Goal: Information Seeking & Learning: Learn about a topic

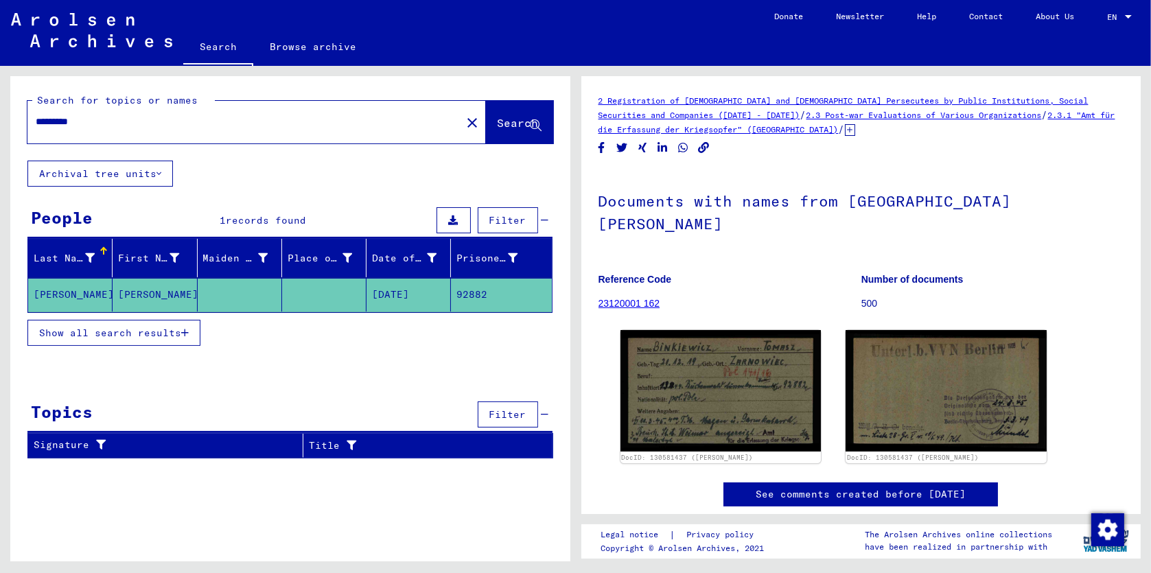
click at [294, 292] on mat-cell at bounding box center [324, 295] width 84 height 34
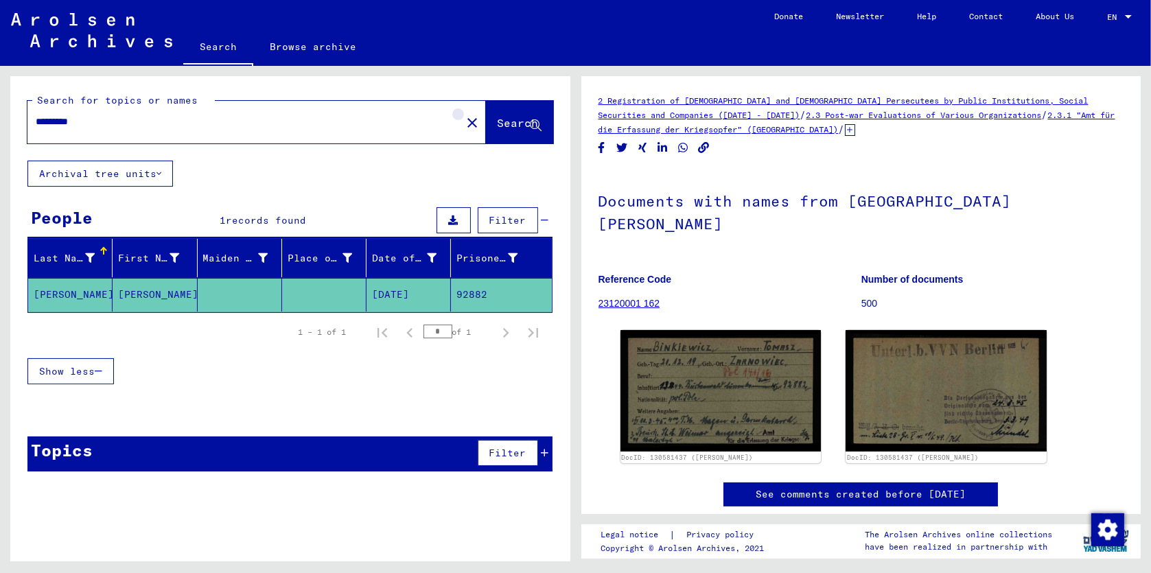
click at [464, 122] on mat-icon "close" at bounding box center [472, 123] width 16 height 16
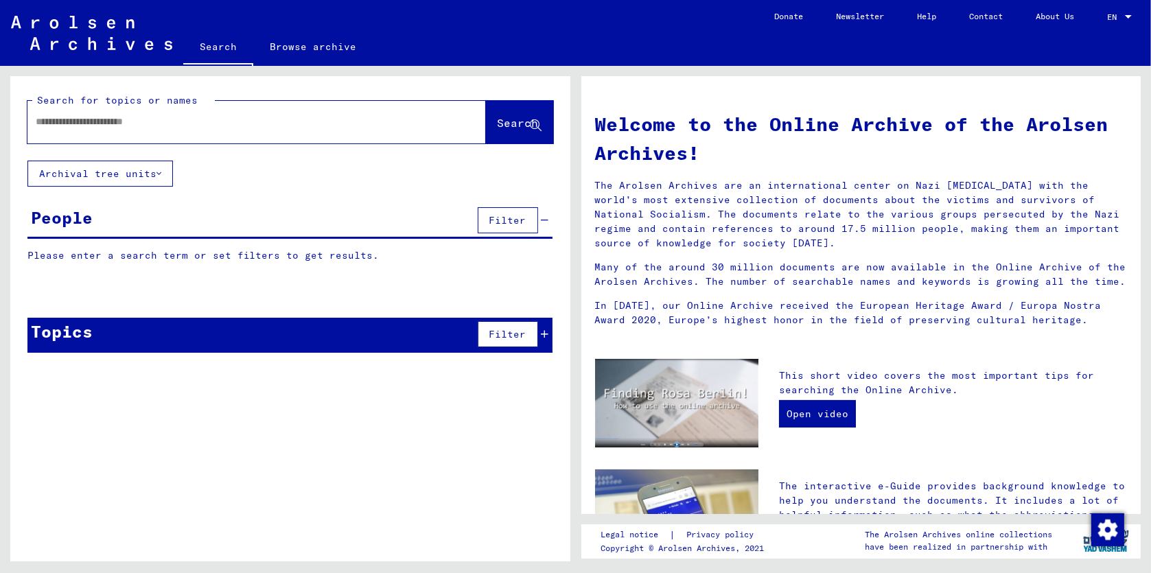
click at [232, 126] on input "text" at bounding box center [240, 122] width 409 height 14
type input "*****"
click at [530, 126] on icon at bounding box center [536, 126] width 12 height 12
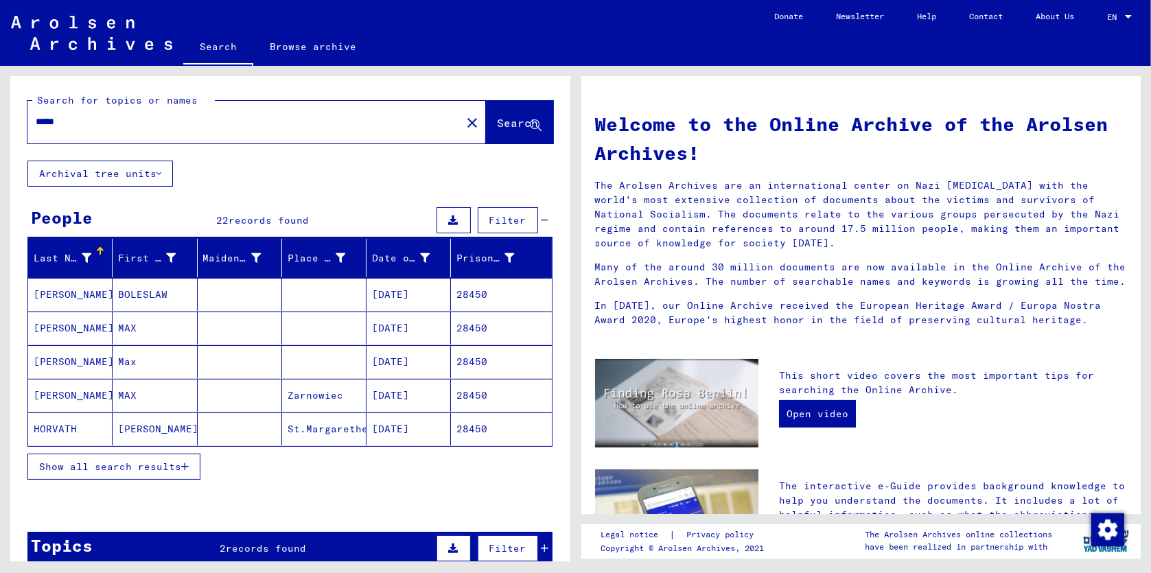
click at [60, 327] on mat-cell "[PERSON_NAME]" at bounding box center [70, 328] width 84 height 33
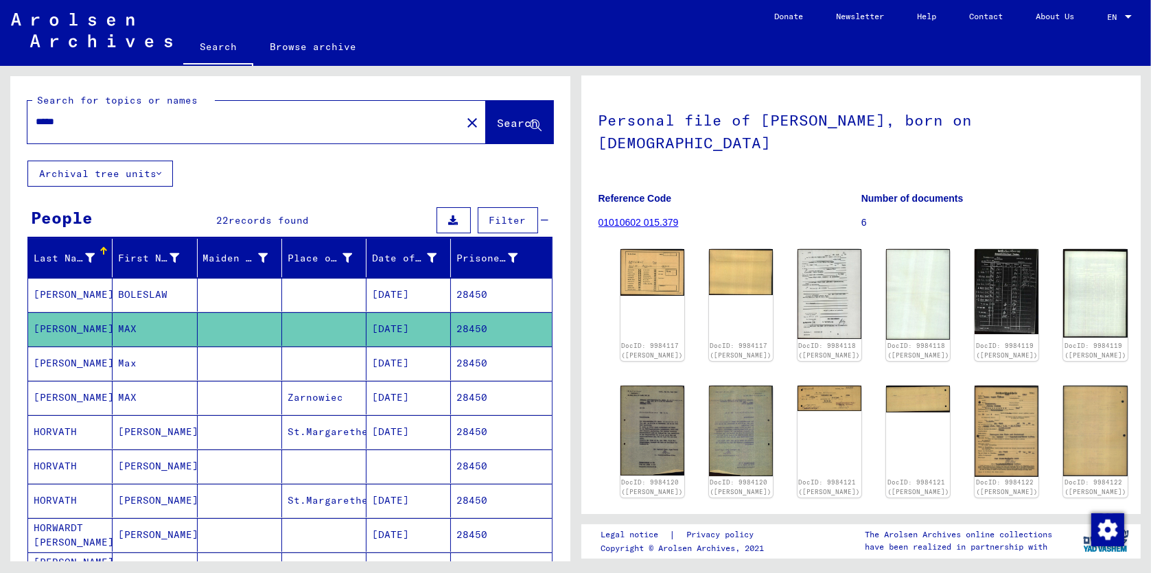
scroll to position [39, 0]
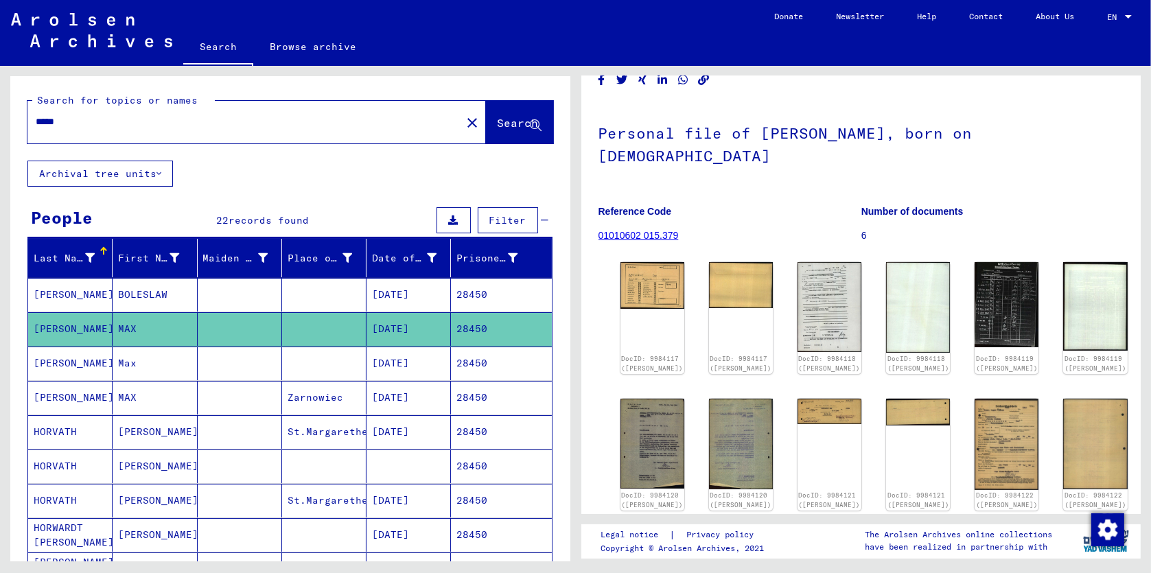
click at [137, 360] on mat-cell "Max" at bounding box center [155, 364] width 84 height 34
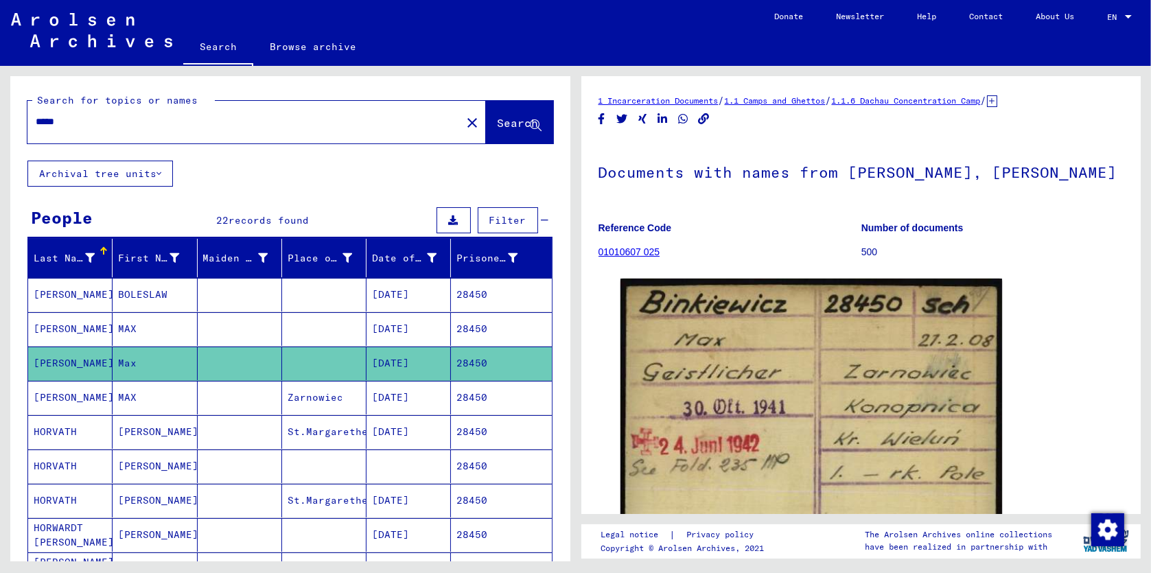
click at [141, 395] on mat-cell "MAX" at bounding box center [155, 398] width 84 height 34
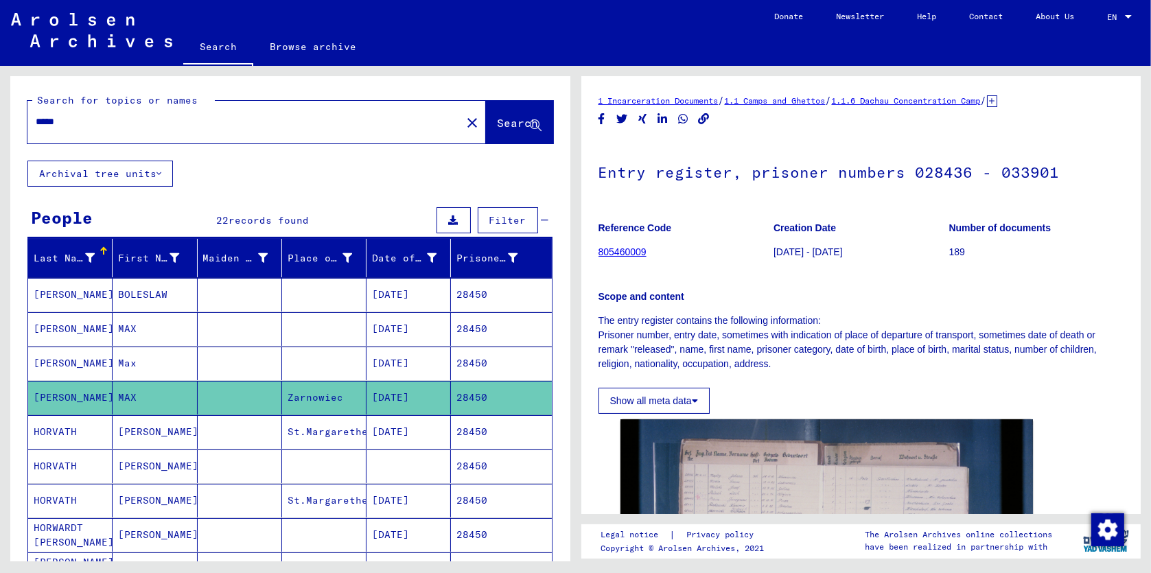
click at [147, 430] on mat-cell "[PERSON_NAME]" at bounding box center [155, 432] width 84 height 34
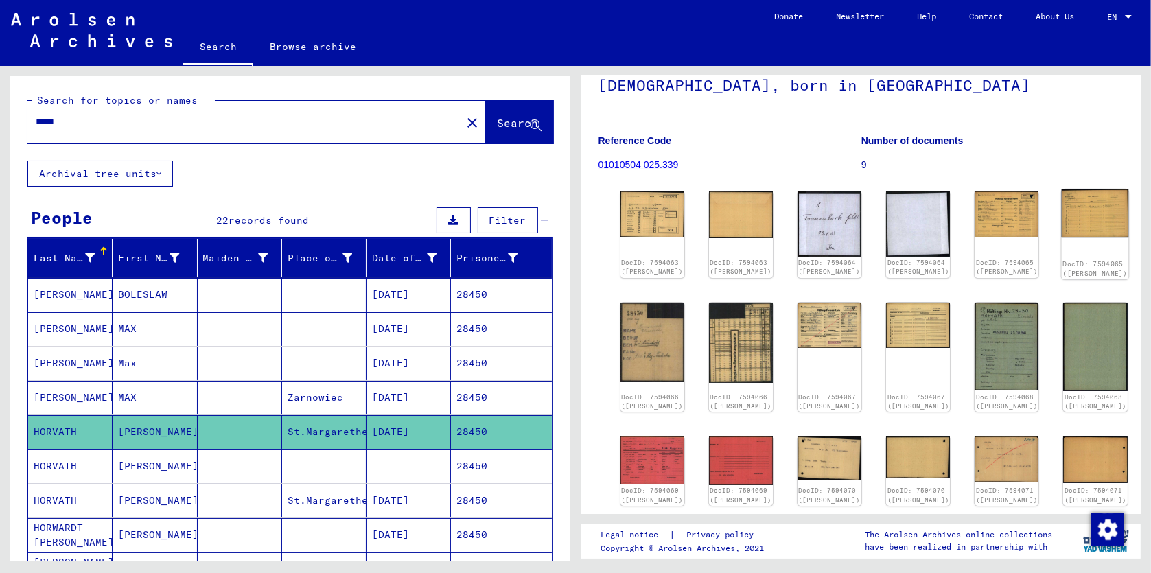
scroll to position [105, 0]
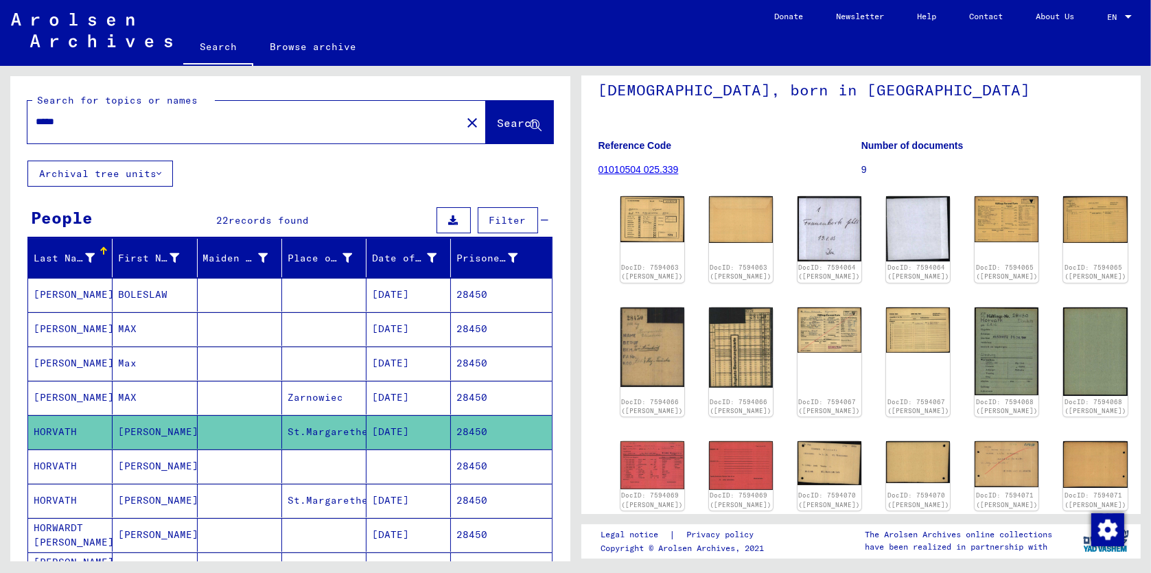
click at [80, 295] on mat-cell "[PERSON_NAME]" at bounding box center [70, 295] width 84 height 34
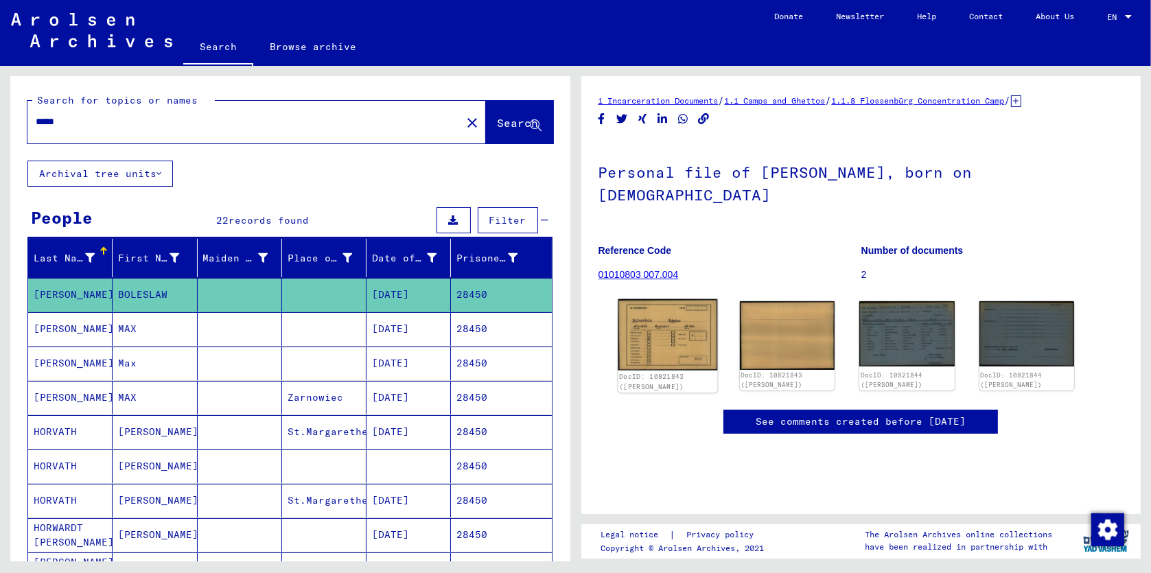
click at [689, 332] on img at bounding box center [668, 334] width 100 height 71
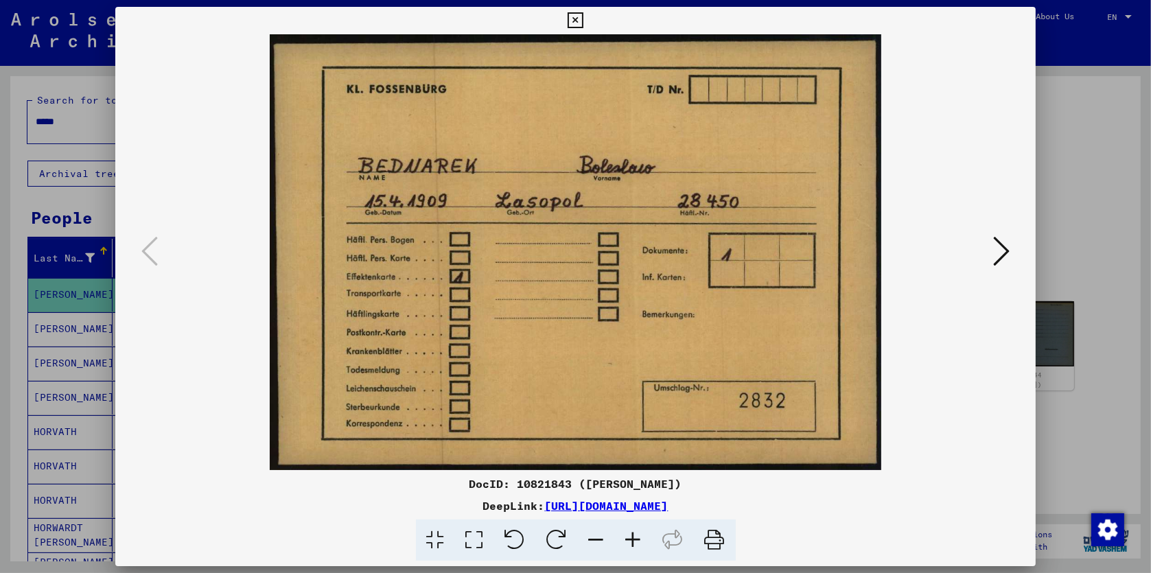
click at [1001, 253] on icon at bounding box center [1001, 251] width 16 height 33
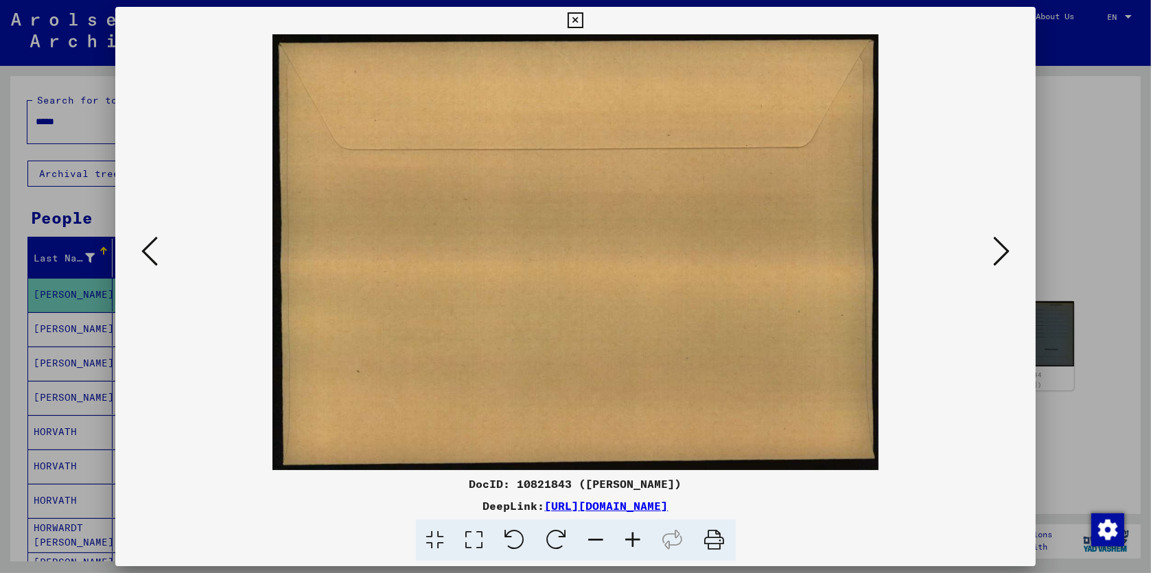
click at [1001, 253] on icon at bounding box center [1001, 251] width 16 height 33
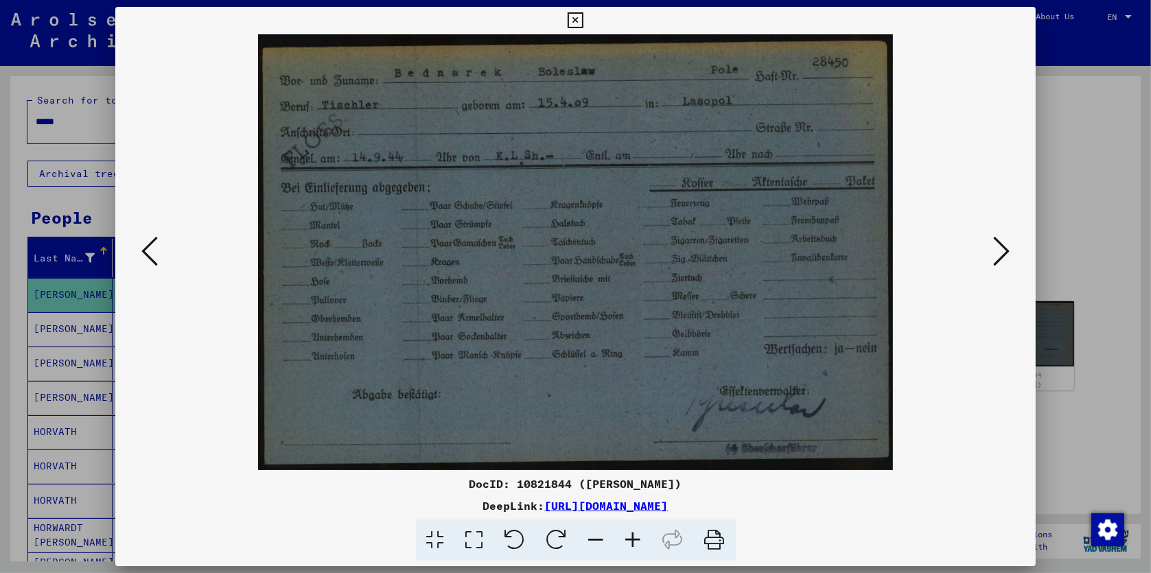
click at [1001, 253] on icon at bounding box center [1001, 251] width 16 height 33
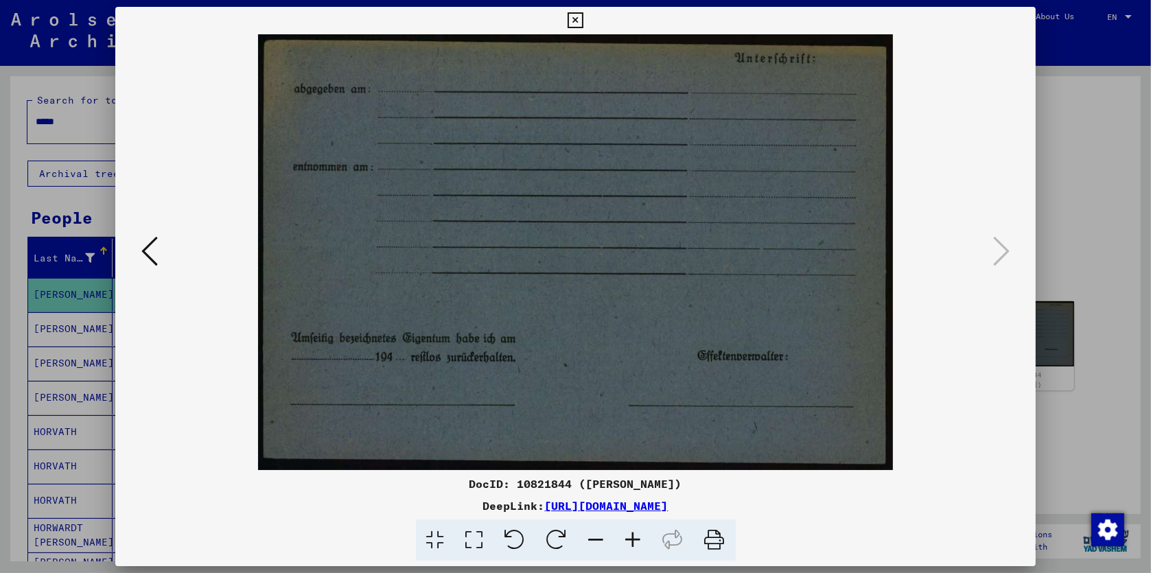
click at [150, 258] on icon at bounding box center [149, 251] width 16 height 33
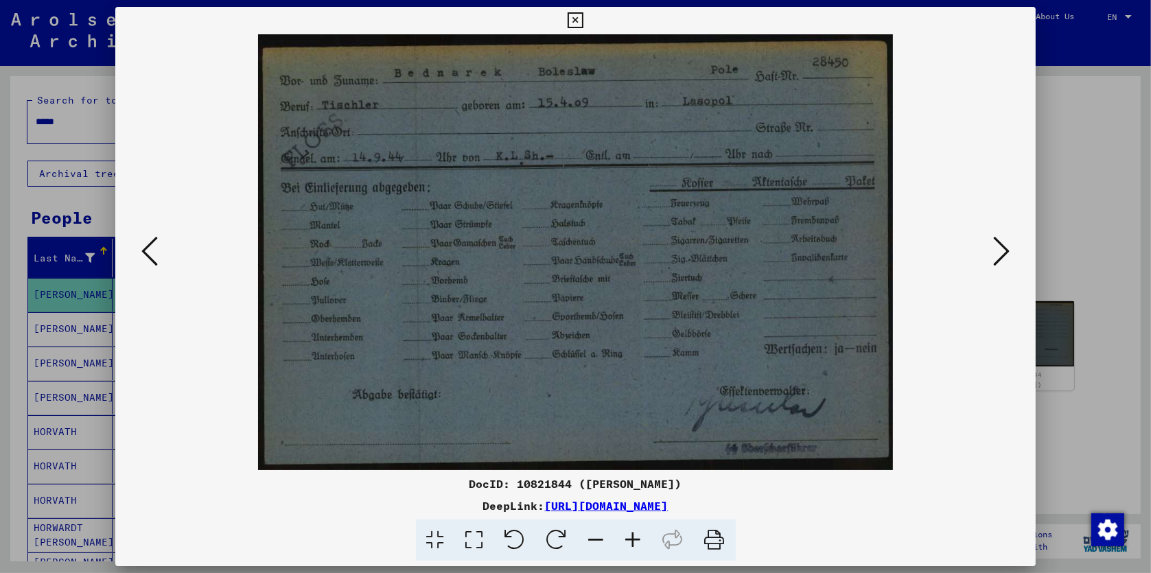
click at [150, 258] on icon at bounding box center [149, 251] width 16 height 33
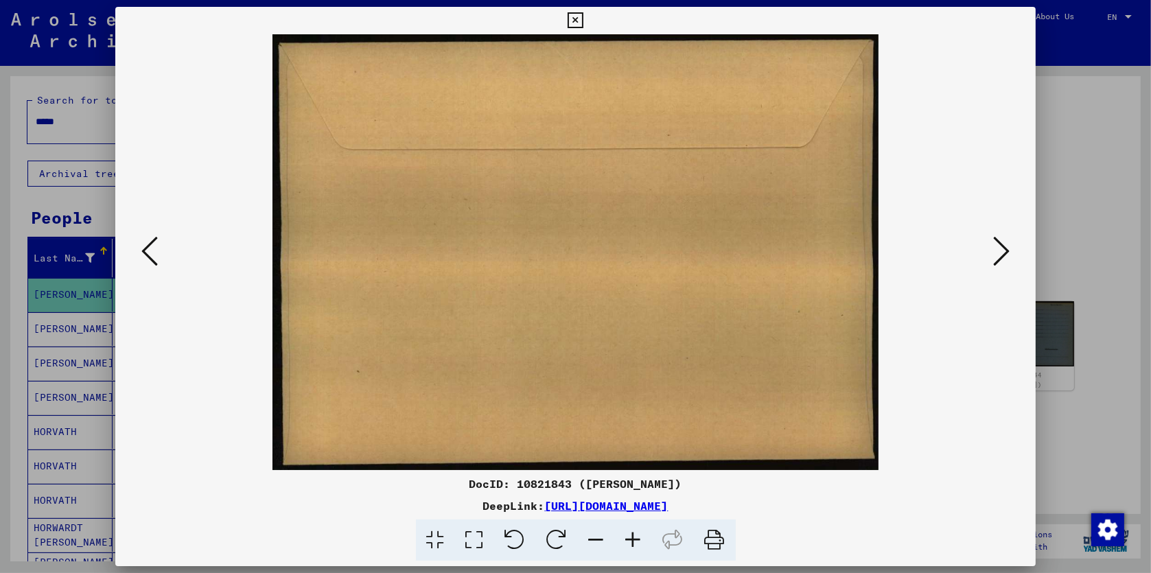
click at [150, 258] on icon at bounding box center [149, 251] width 16 height 33
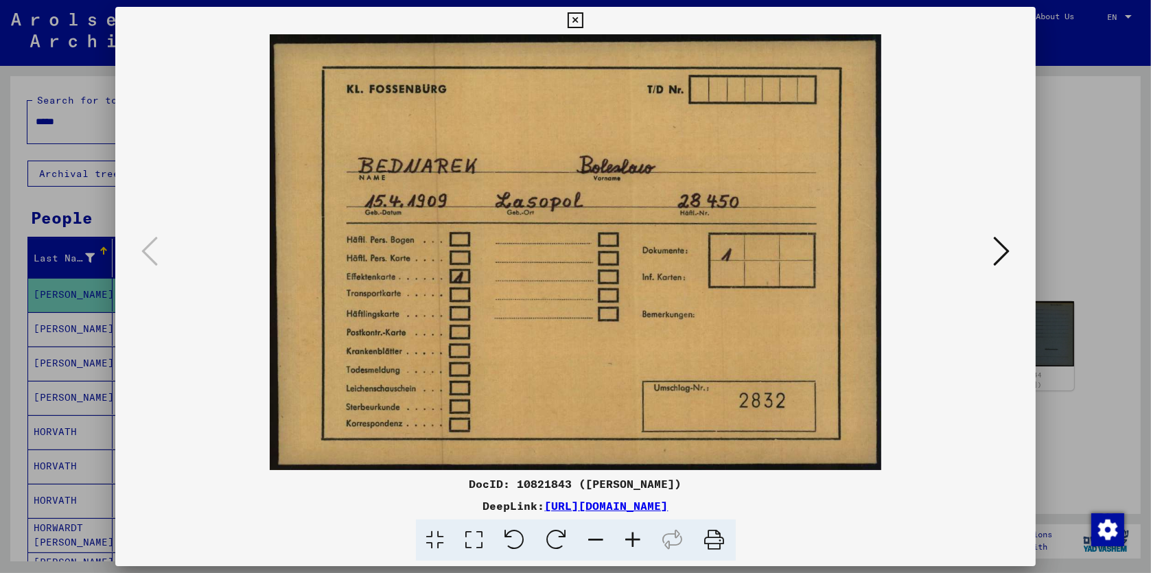
click at [573, 19] on icon at bounding box center [576, 20] width 16 height 16
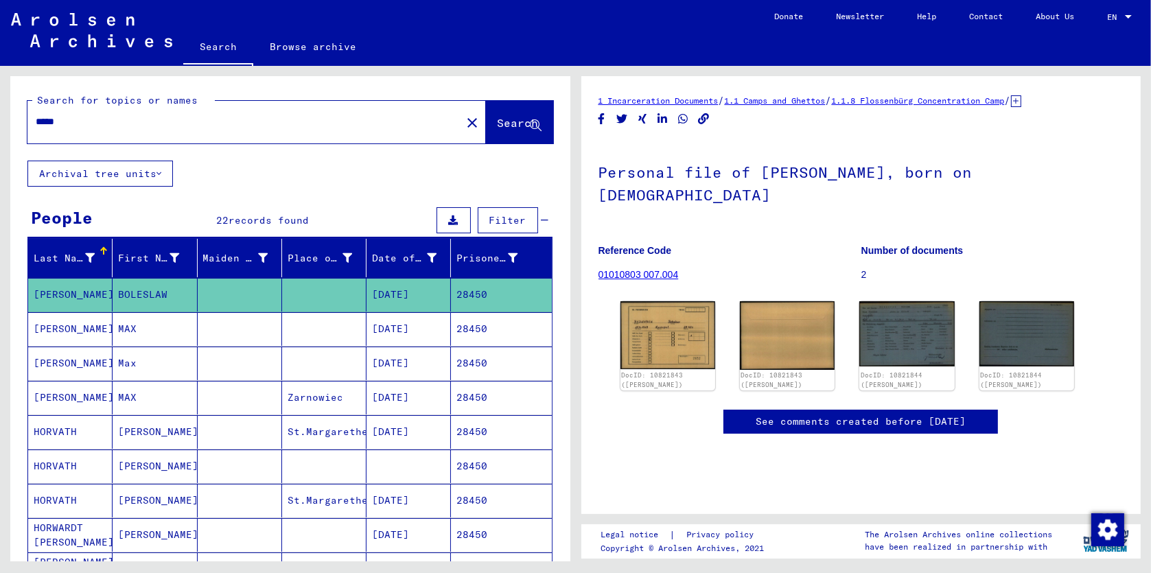
click at [139, 361] on mat-cell "Max" at bounding box center [155, 364] width 84 height 34
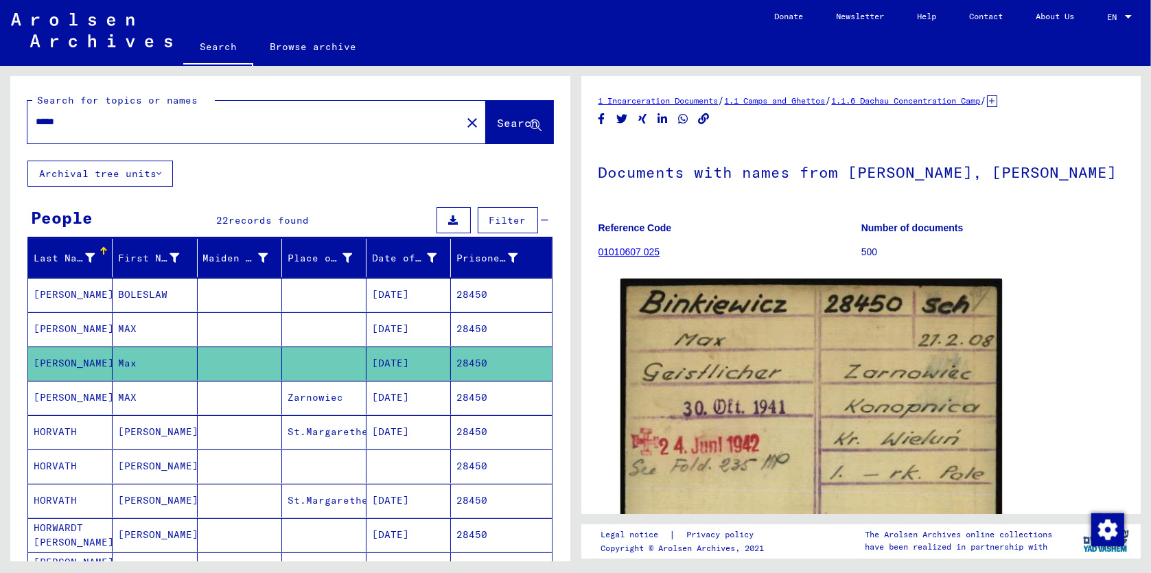
click at [124, 326] on mat-cell "MAX" at bounding box center [155, 329] width 84 height 34
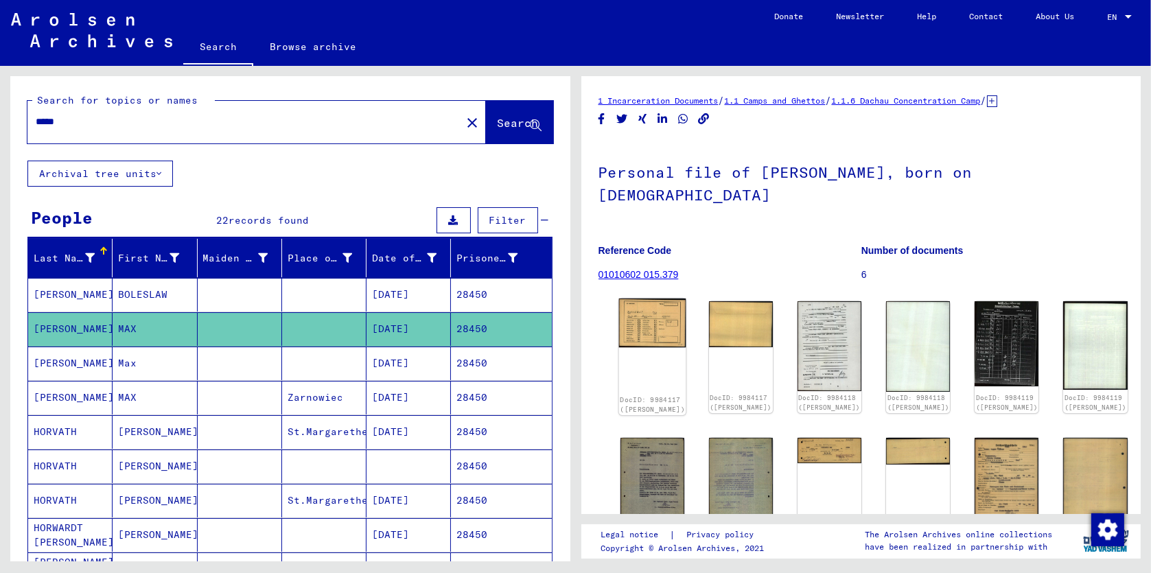
click at [651, 300] on img at bounding box center [652, 323] width 67 height 49
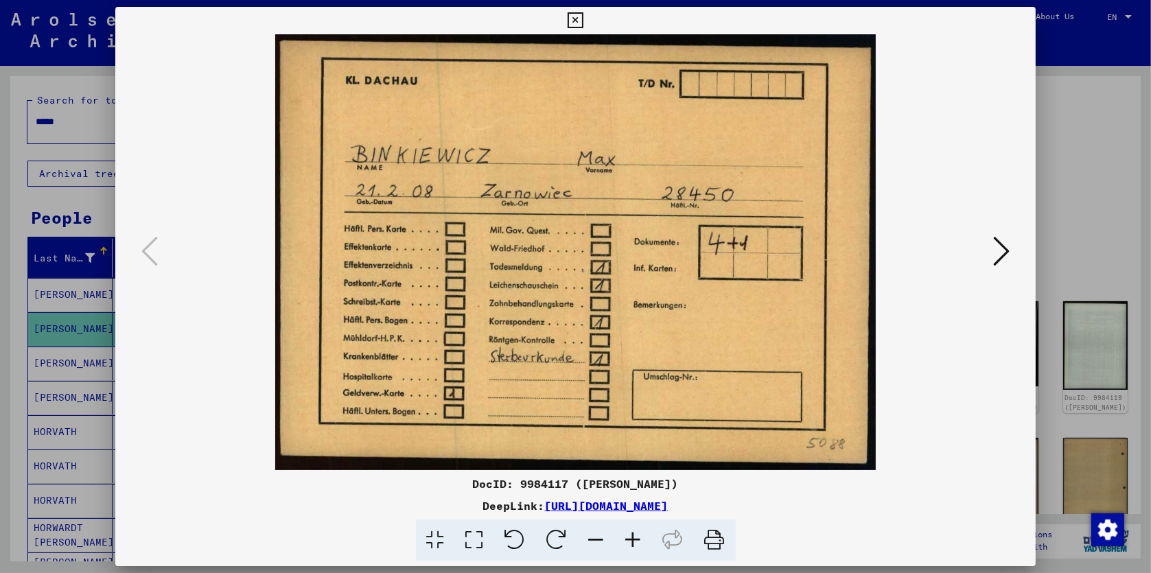
click at [577, 20] on icon at bounding box center [576, 20] width 16 height 16
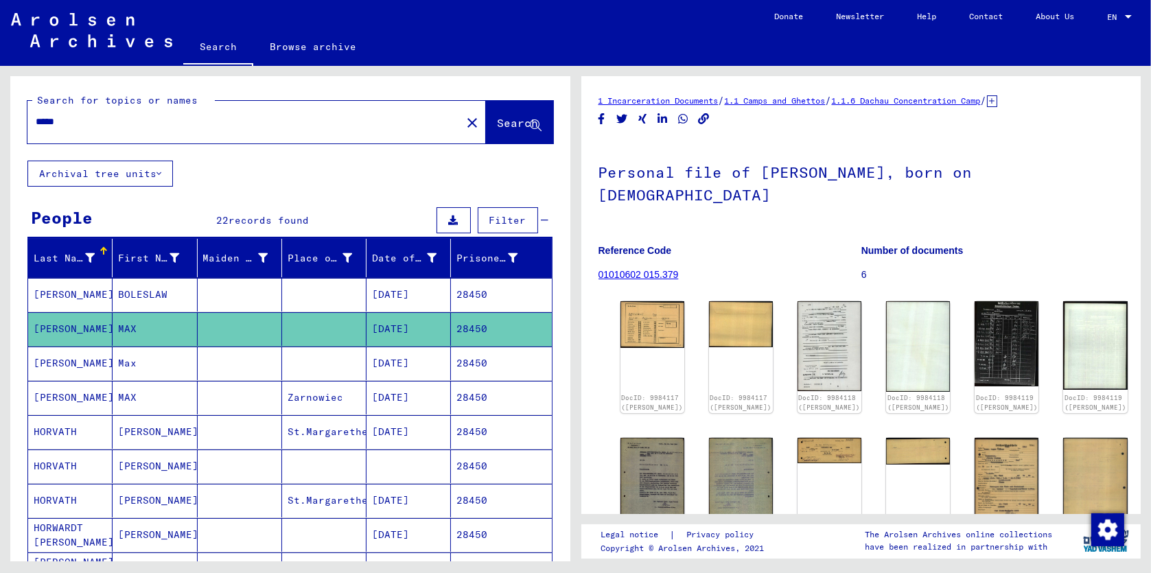
click at [76, 395] on mat-cell "[PERSON_NAME]" at bounding box center [70, 398] width 84 height 34
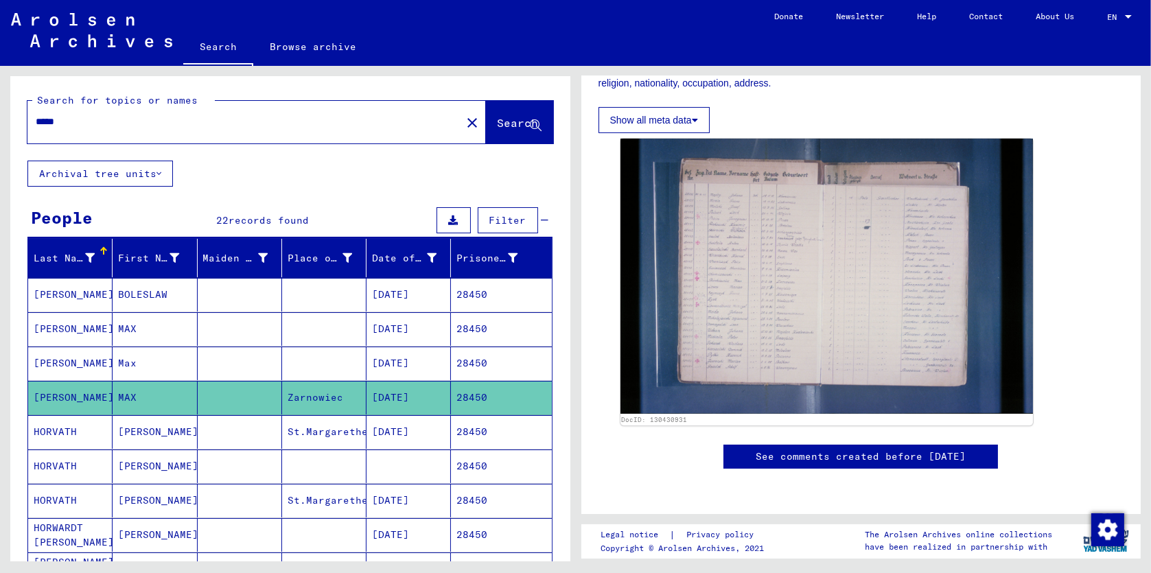
click at [318, 45] on link "Browse archive" at bounding box center [312, 46] width 119 height 33
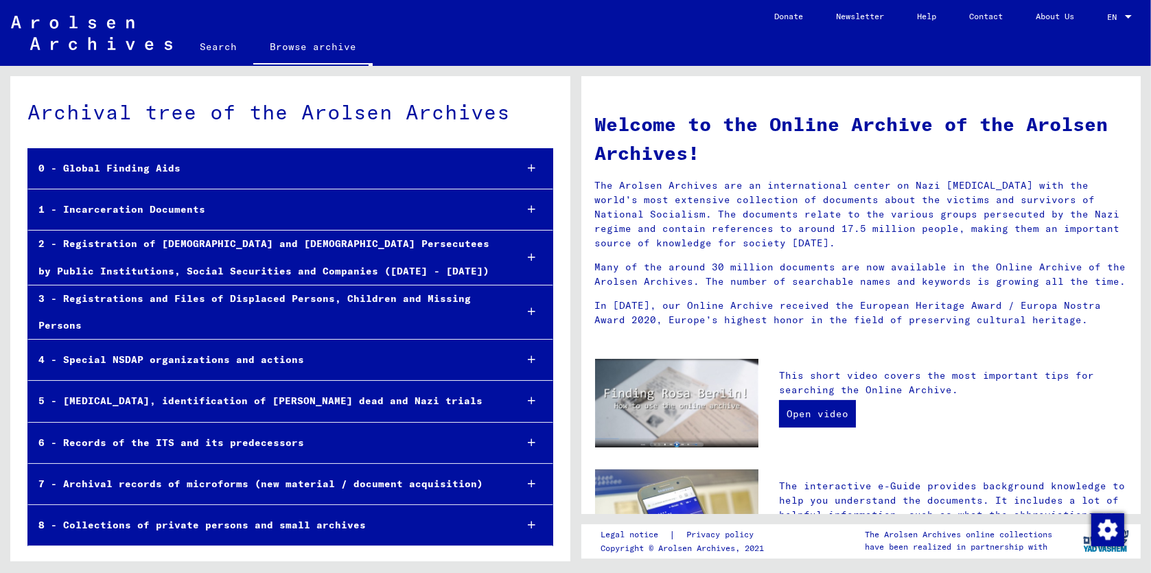
click at [288, 512] on div "8 - Collections of private persons and small archives" at bounding box center [266, 525] width 476 height 27
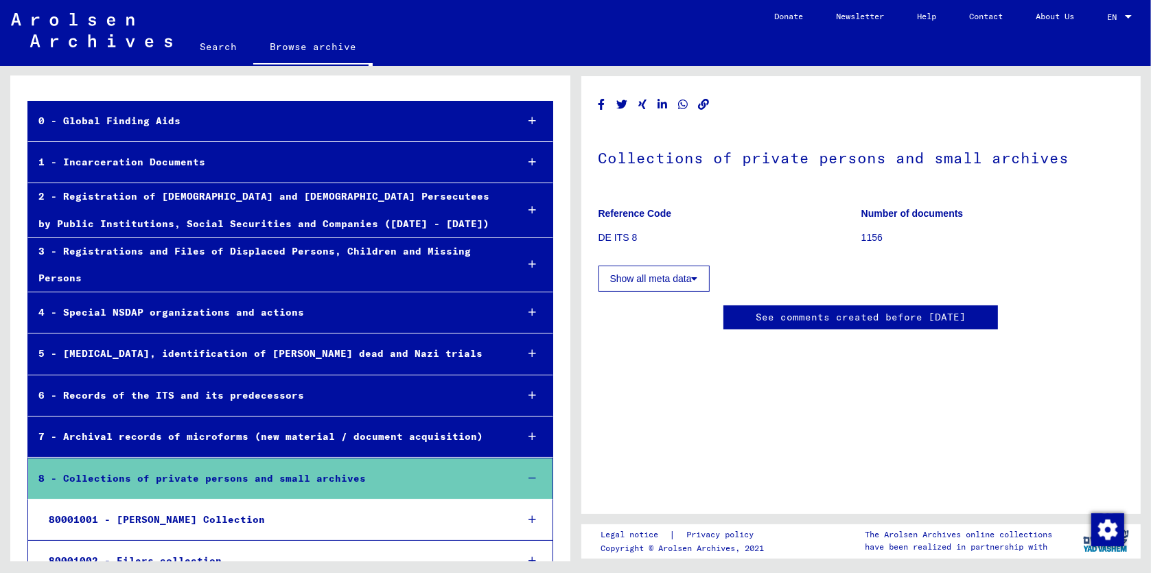
scroll to position [73, 0]
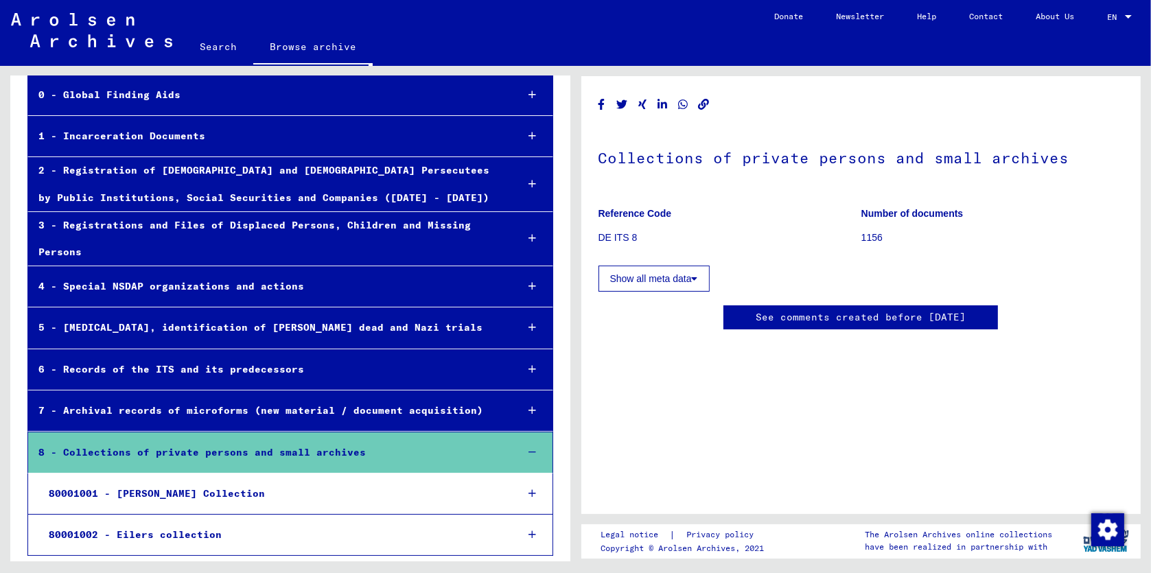
click at [308, 413] on div "7 - Archival records of microforms (new material / document acquisition)" at bounding box center [266, 410] width 477 height 27
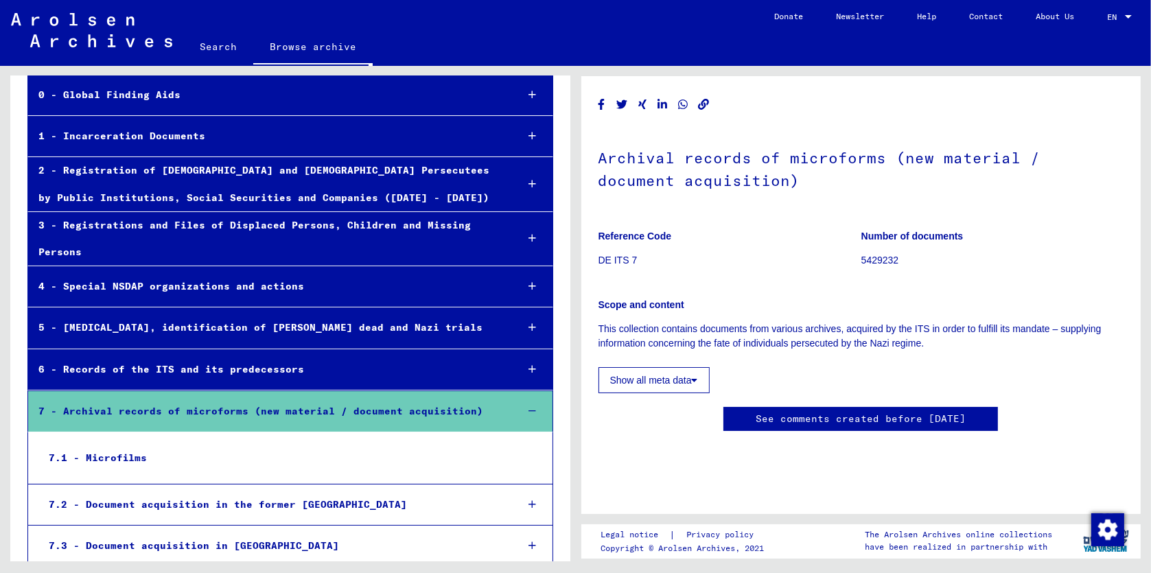
click at [110, 457] on div "7.1 - Microfilms" at bounding box center [271, 458] width 466 height 27
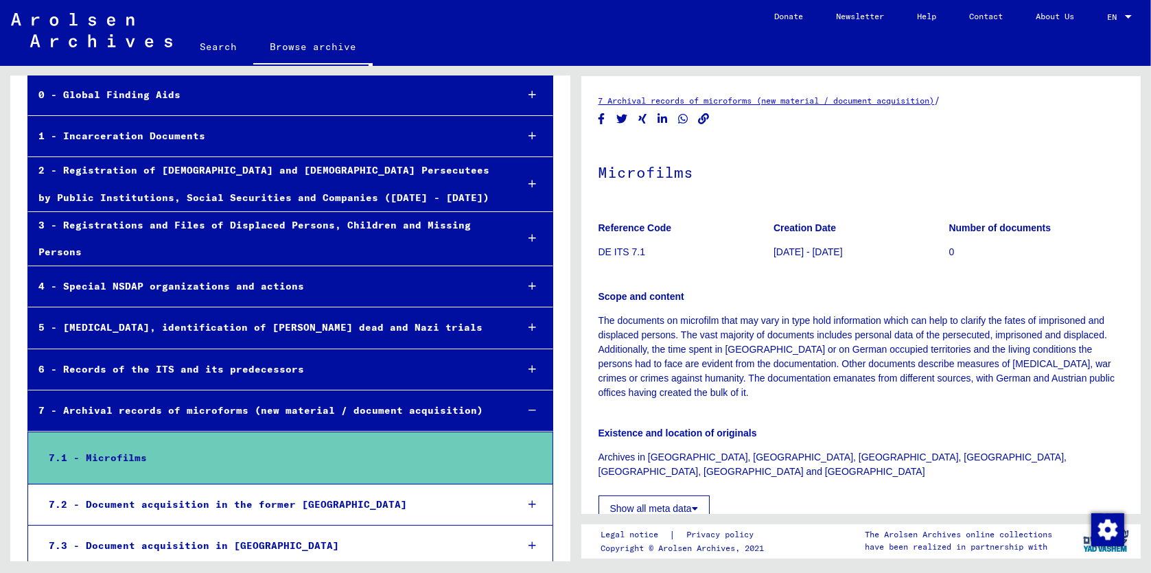
scroll to position [343, 0]
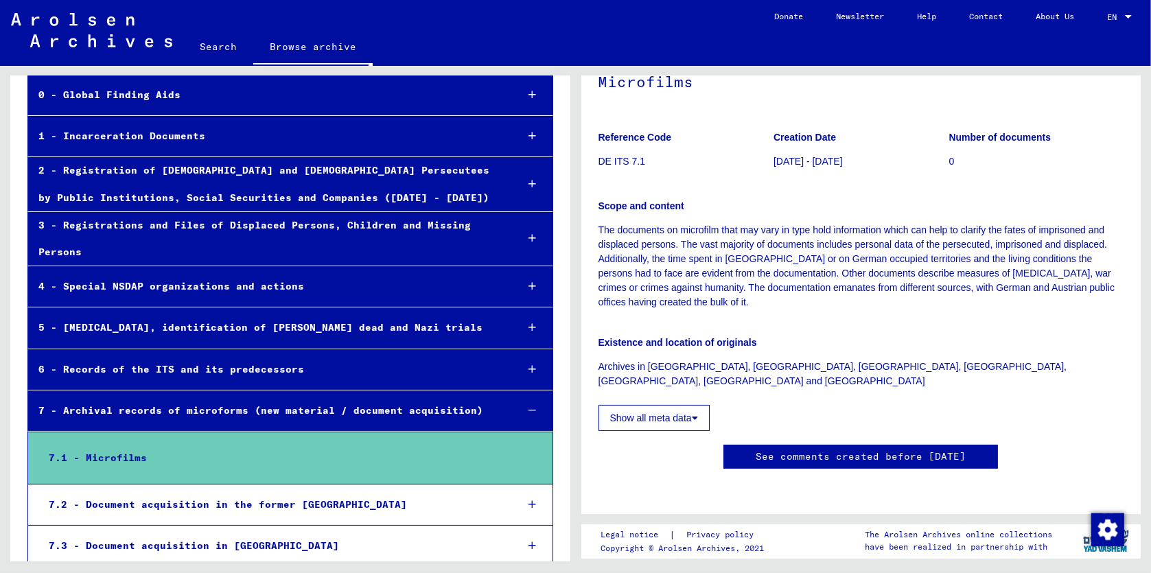
click at [698, 413] on icon at bounding box center [695, 418] width 6 height 10
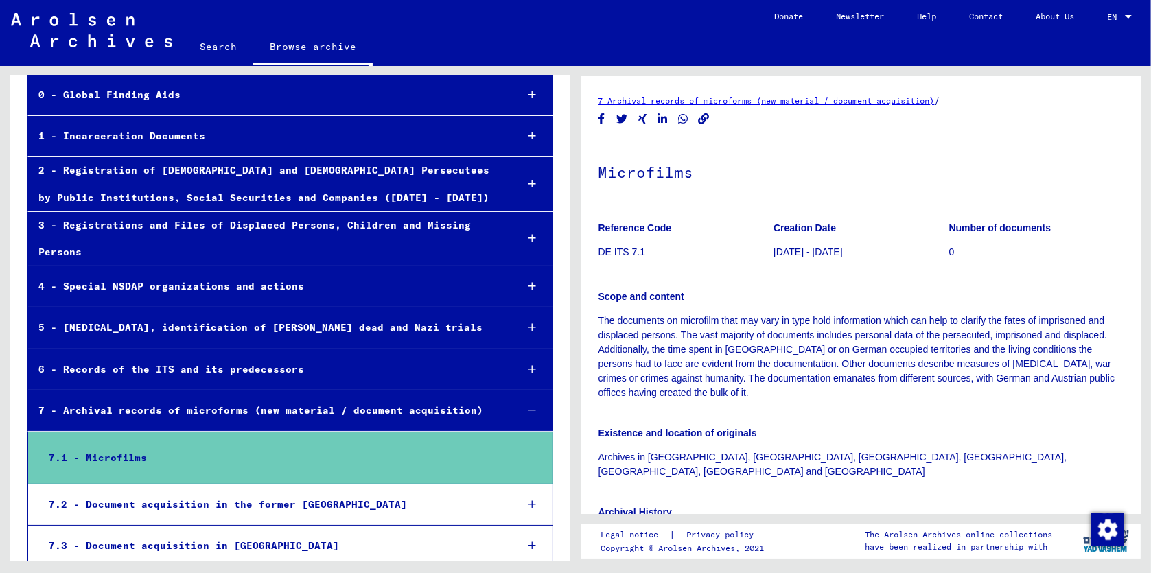
scroll to position [0, 0]
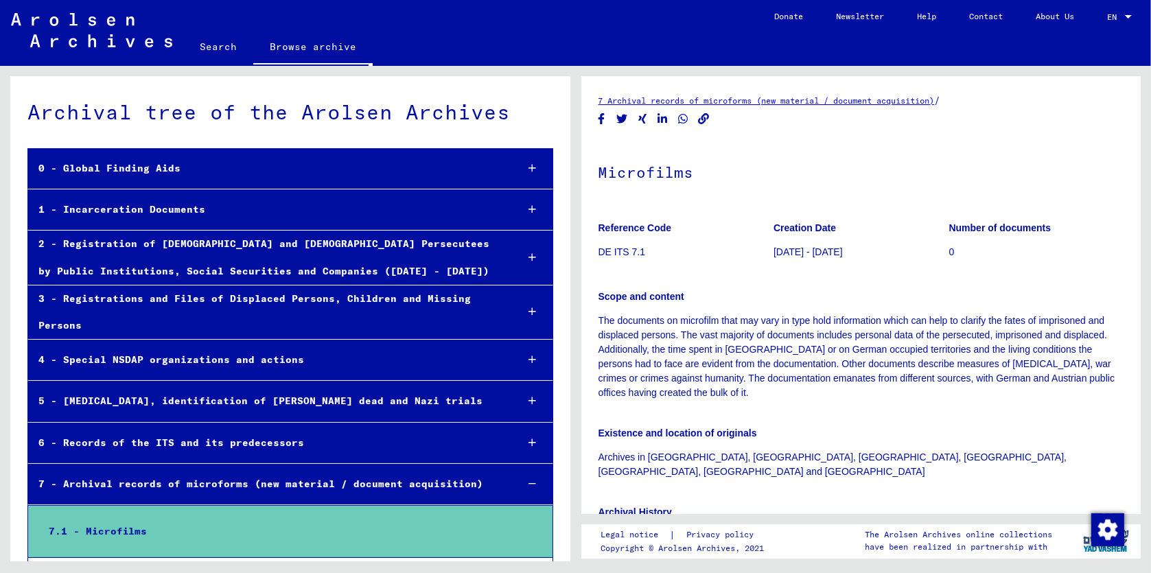
click at [218, 49] on link "Search" at bounding box center [218, 46] width 70 height 33
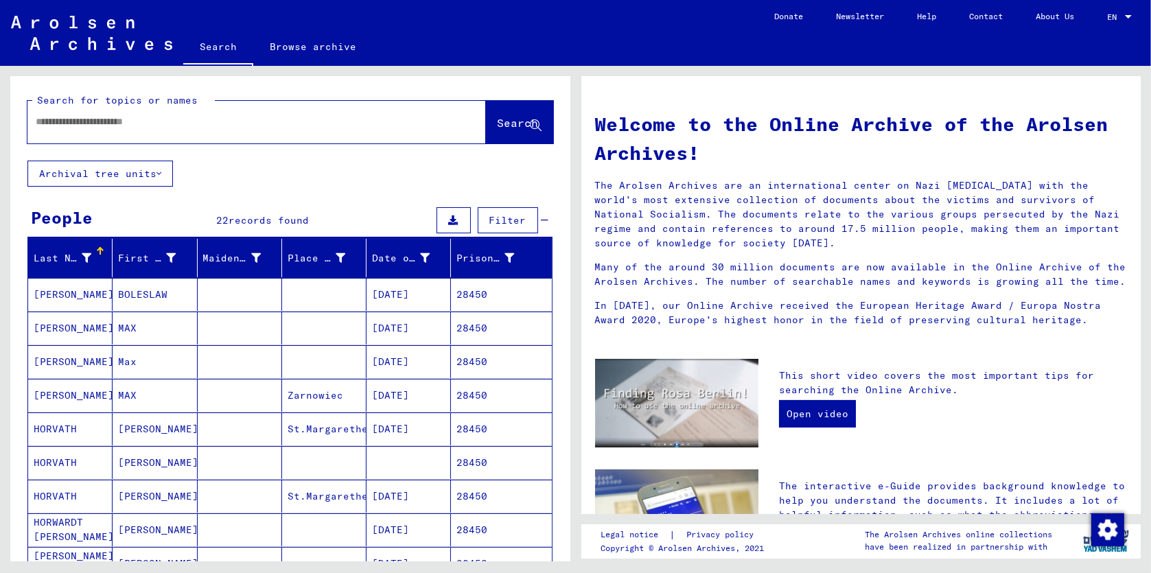
click at [160, 174] on icon at bounding box center [159, 174] width 5 height 10
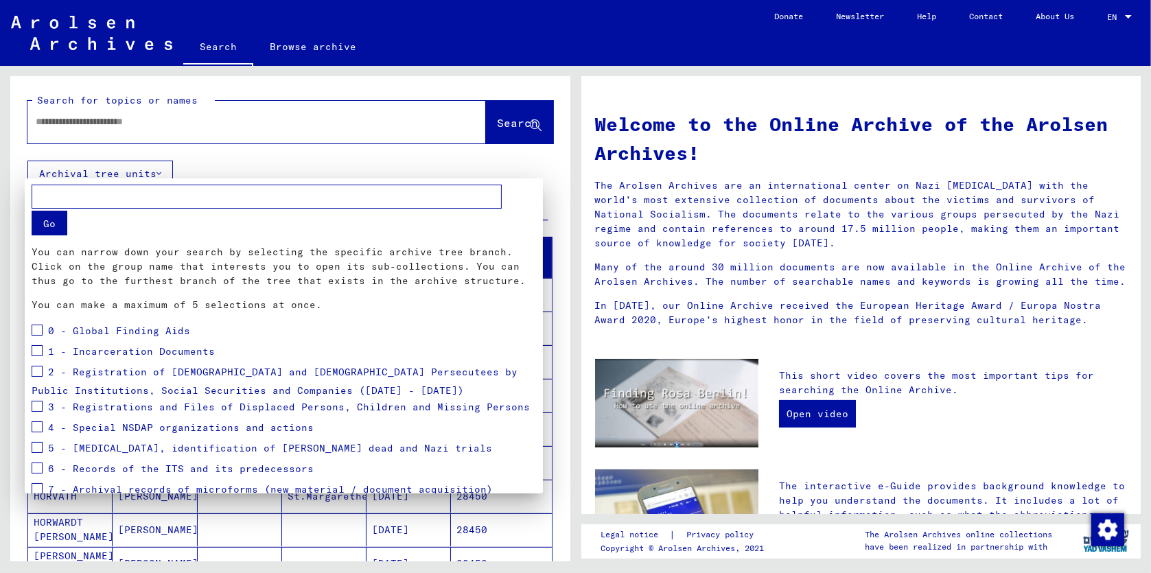
click at [162, 170] on div at bounding box center [575, 286] width 1151 height 573
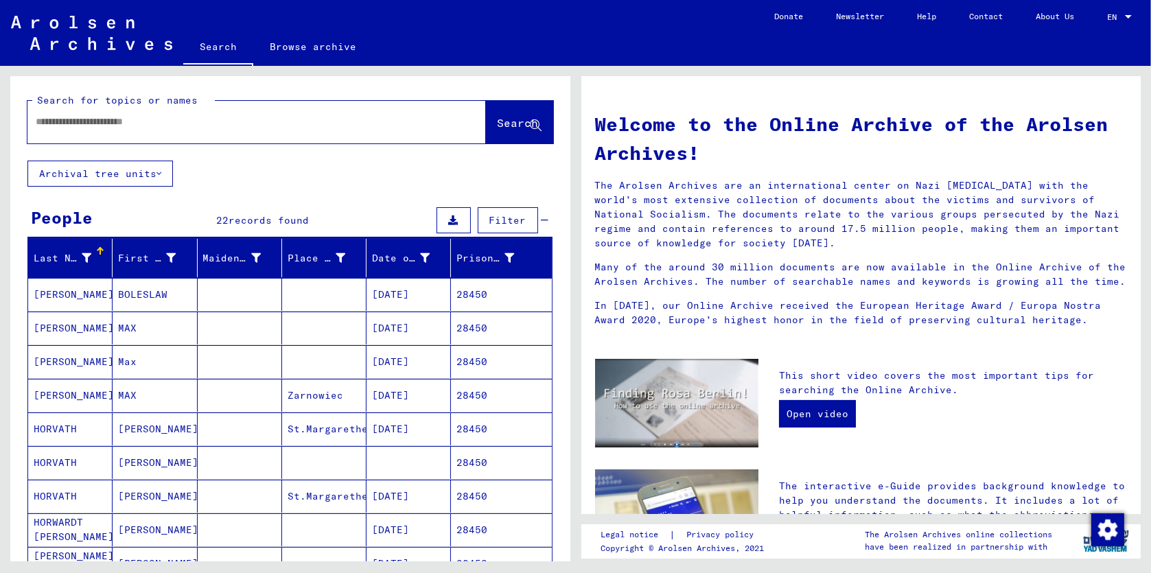
click at [158, 177] on icon at bounding box center [159, 174] width 5 height 10
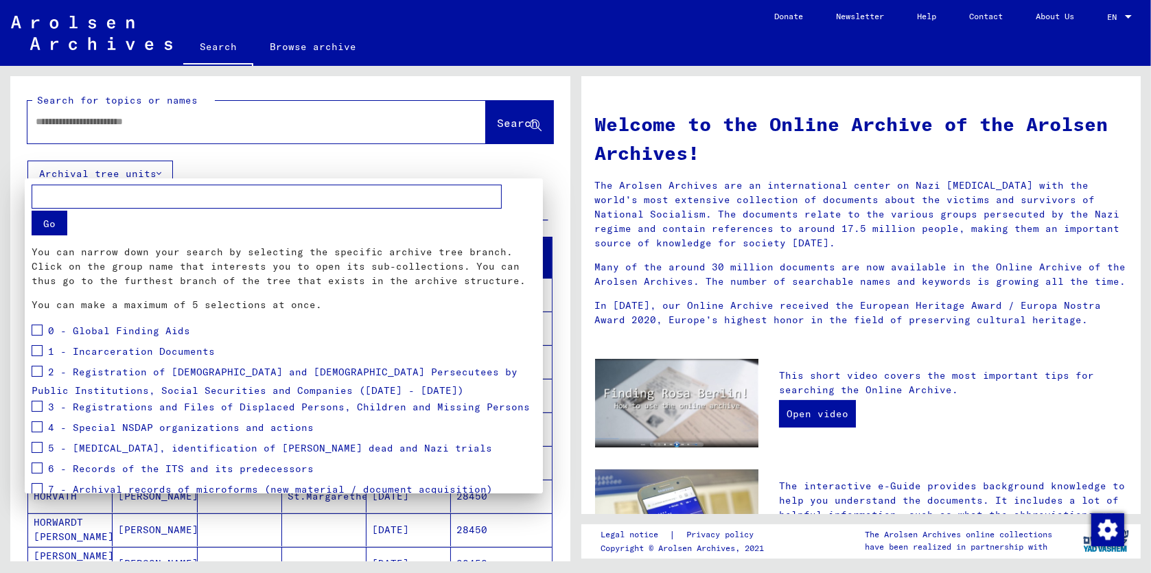
click at [162, 172] on div at bounding box center [575, 286] width 1151 height 573
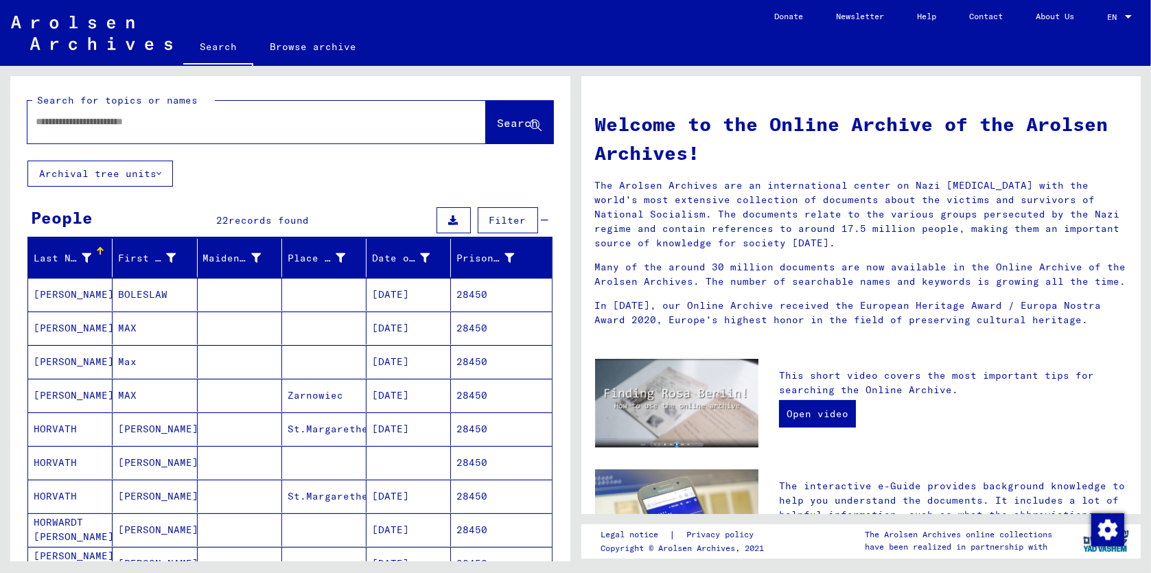
click at [503, 218] on span "Filter" at bounding box center [507, 220] width 37 height 12
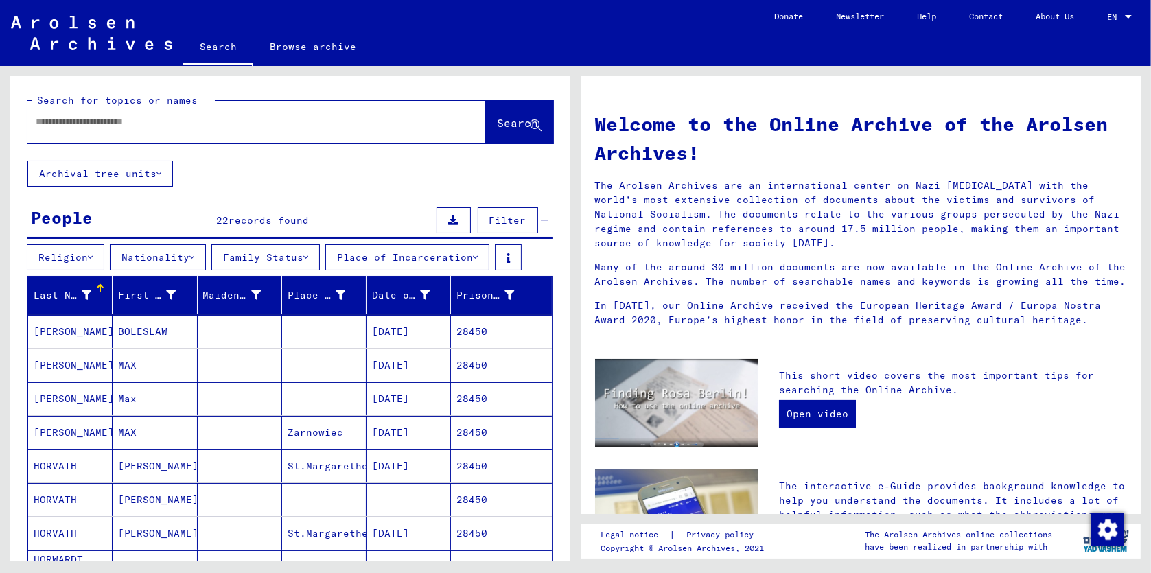
click at [449, 221] on icon at bounding box center [454, 221] width 10 height 10
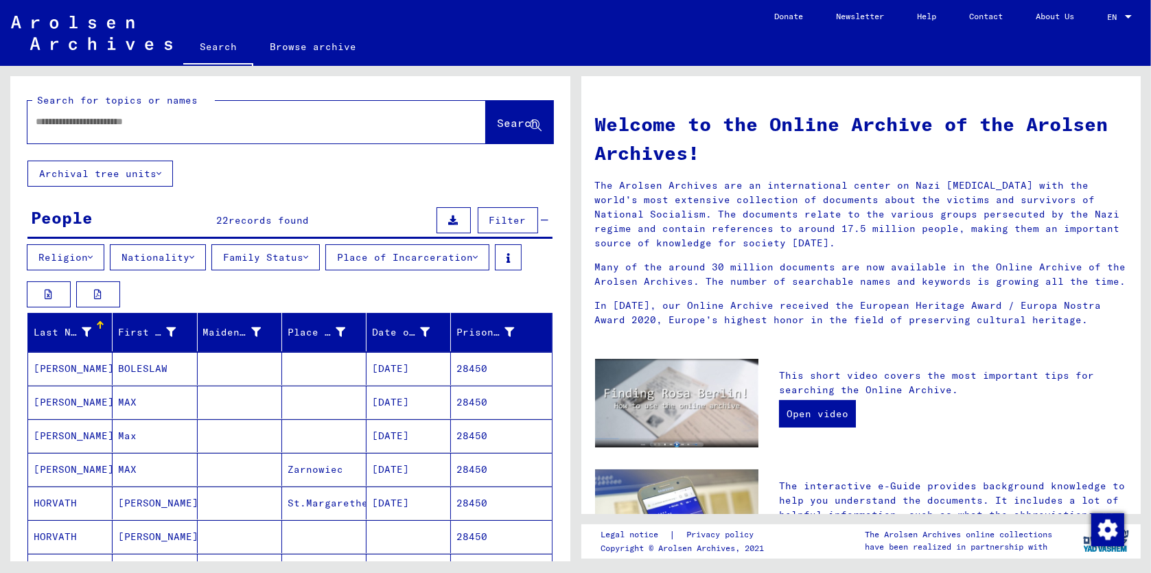
click at [449, 221] on icon at bounding box center [454, 221] width 10 height 10
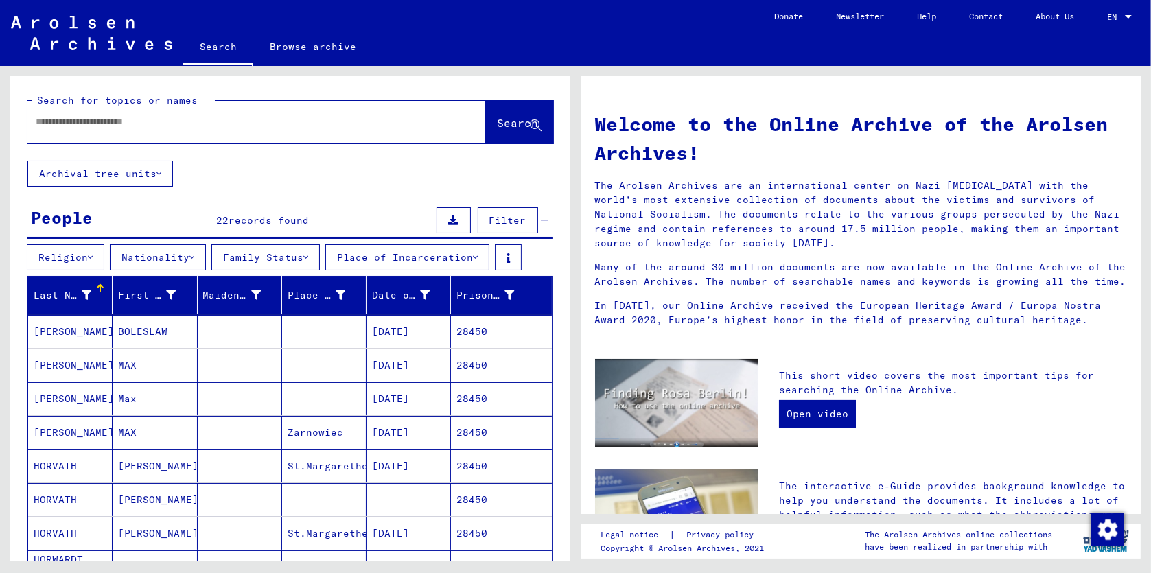
click at [262, 124] on input "text" at bounding box center [240, 122] width 409 height 14
type input "******"
click at [505, 122] on span "Search" at bounding box center [518, 123] width 41 height 14
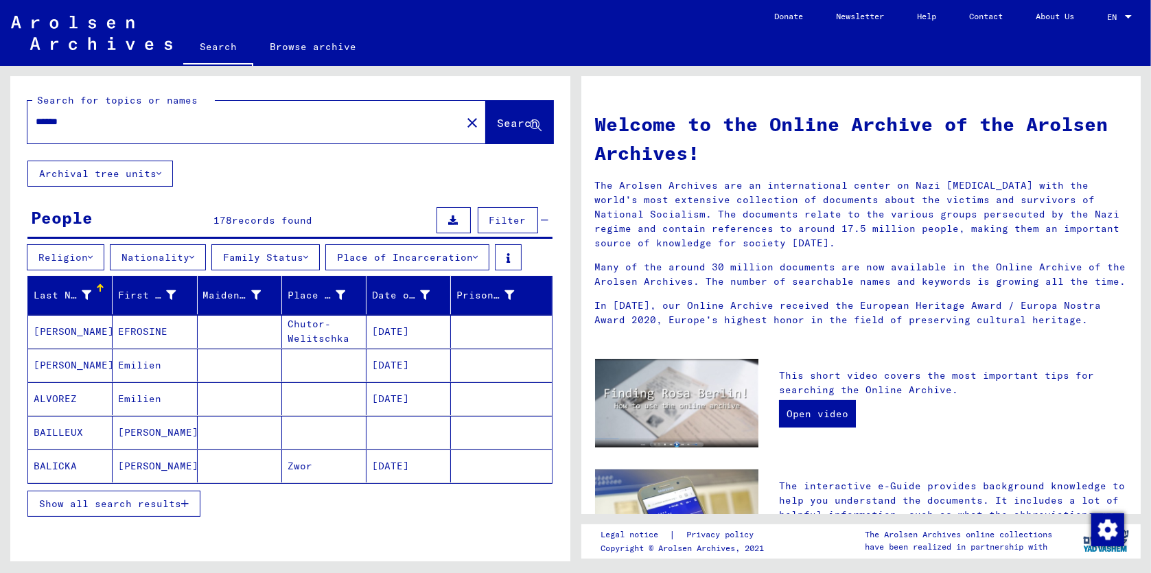
click at [60, 327] on mat-cell "[PERSON_NAME]" at bounding box center [70, 331] width 84 height 33
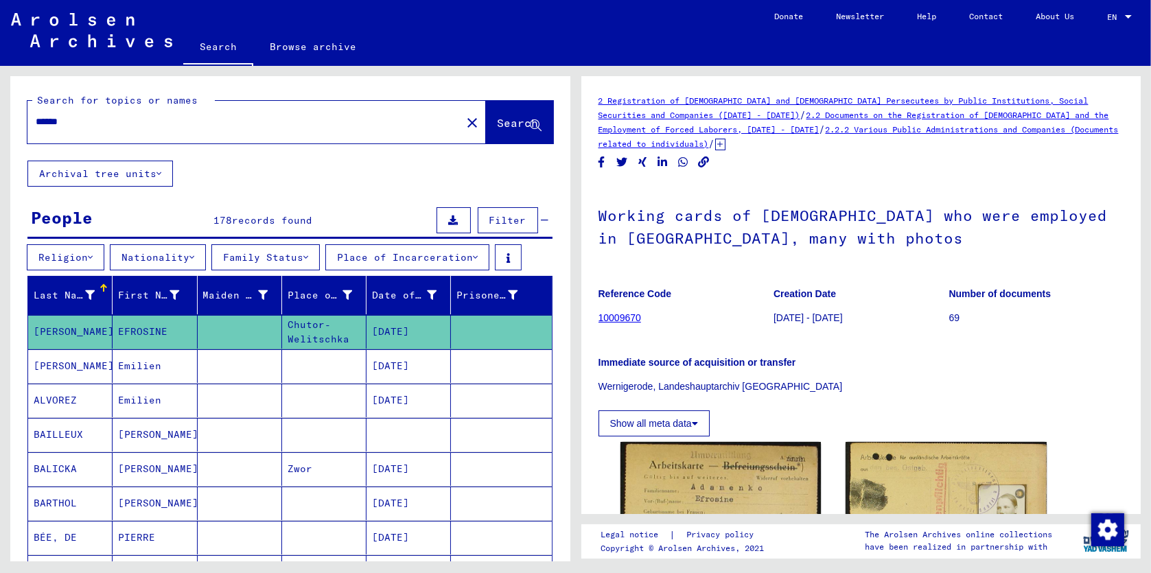
scroll to position [343, 0]
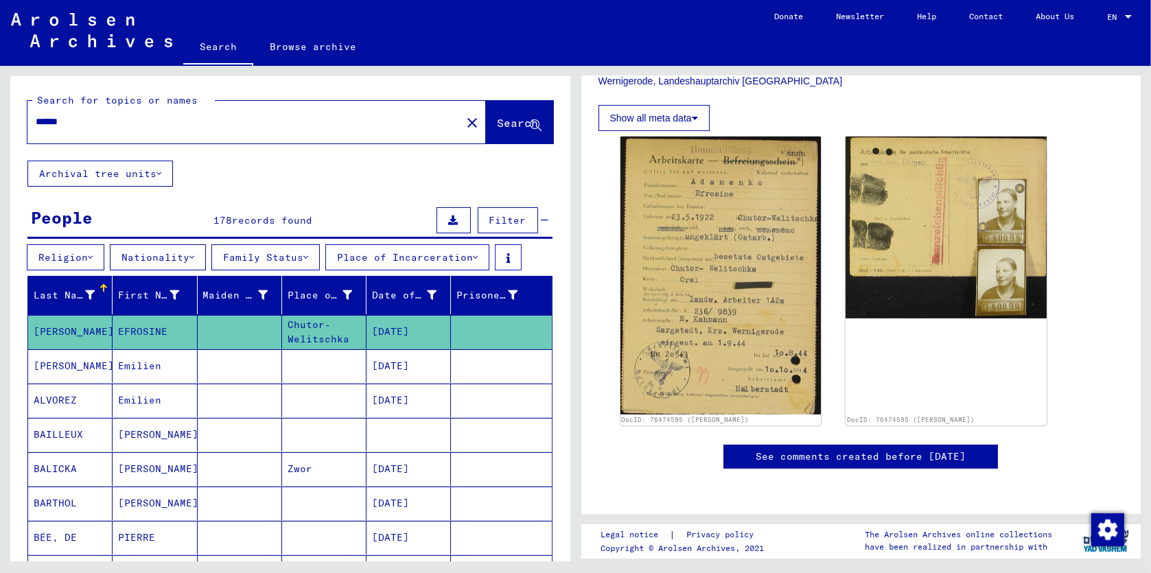
click at [140, 366] on mat-cell "Emilien" at bounding box center [155, 366] width 84 height 34
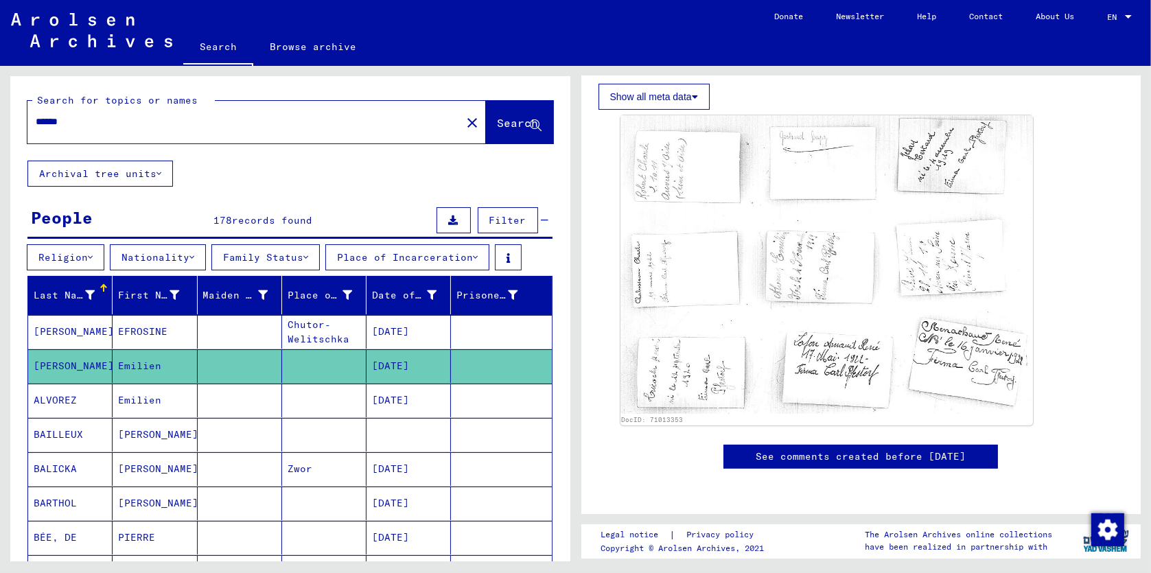
scroll to position [343, 0]
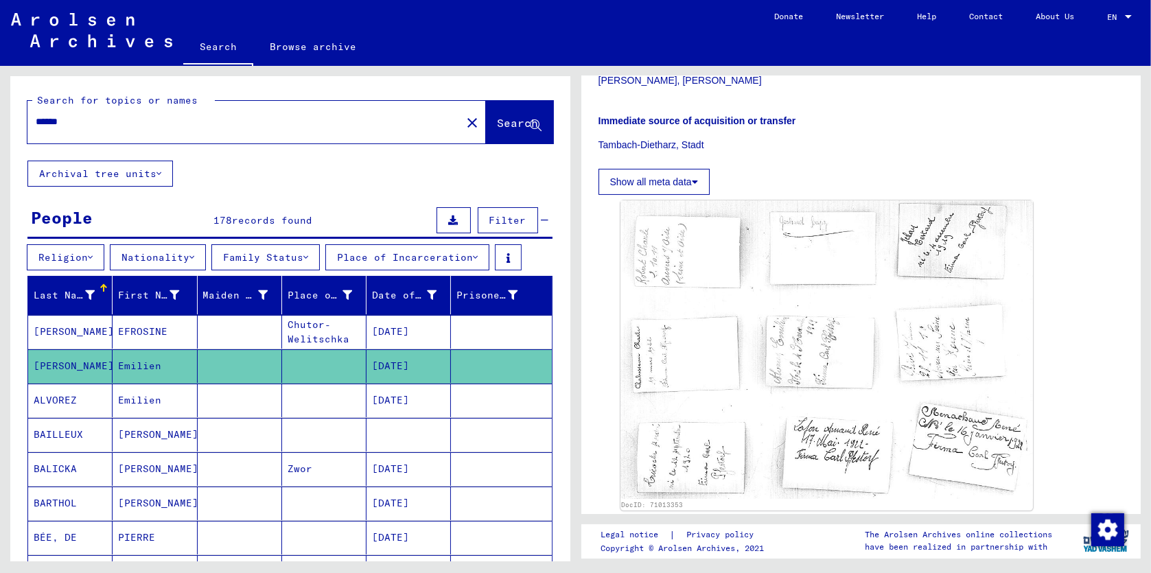
click at [67, 397] on mat-cell "ALVOREZ" at bounding box center [70, 401] width 84 height 34
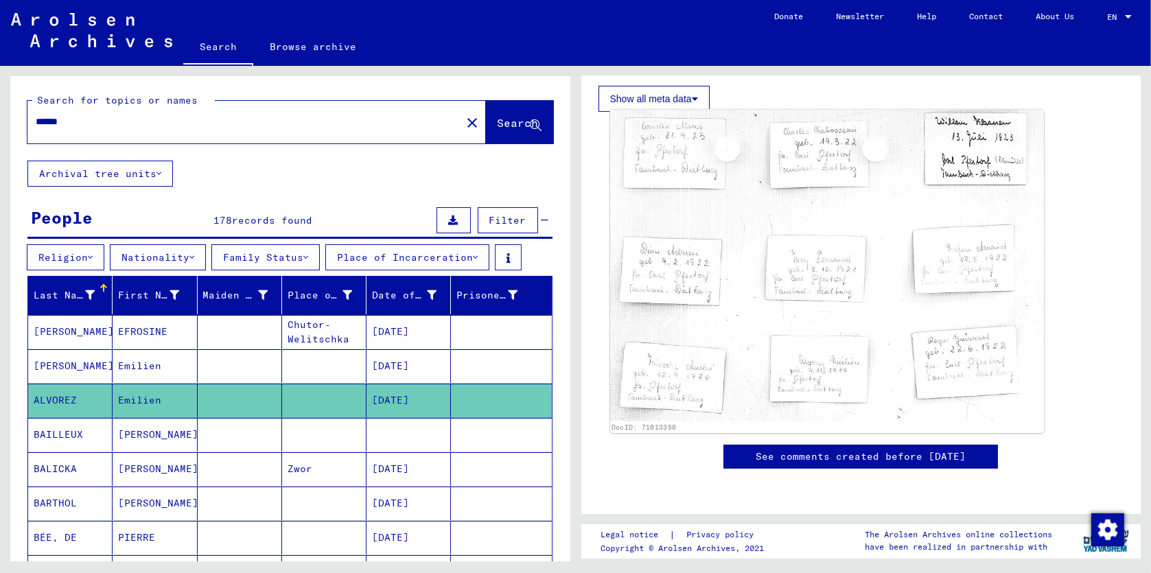
scroll to position [343, 0]
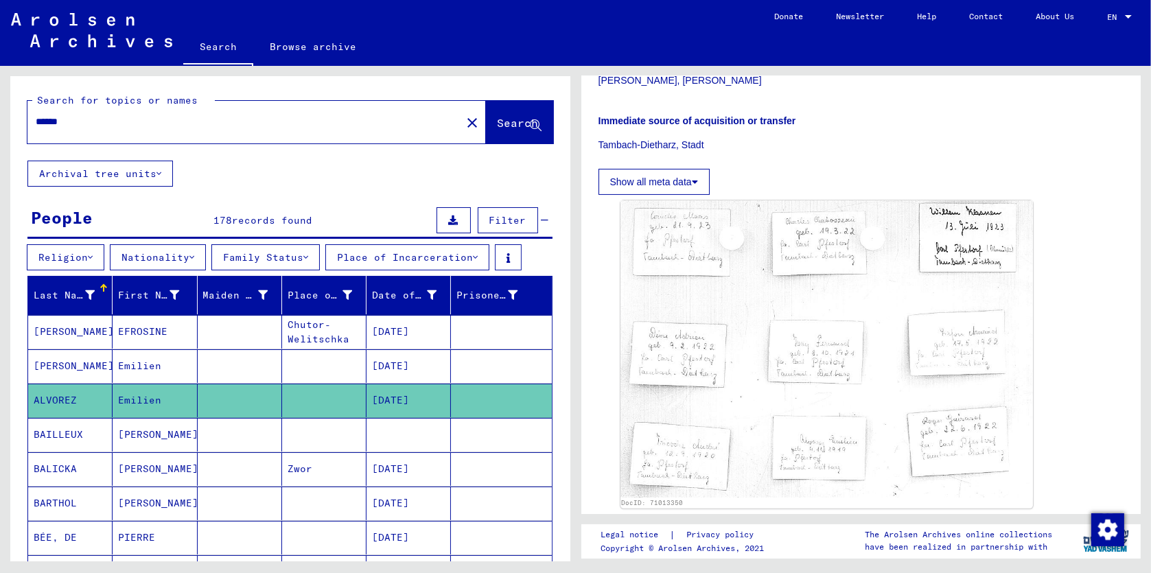
click at [60, 435] on mat-cell "BAILLEUX" at bounding box center [70, 435] width 84 height 34
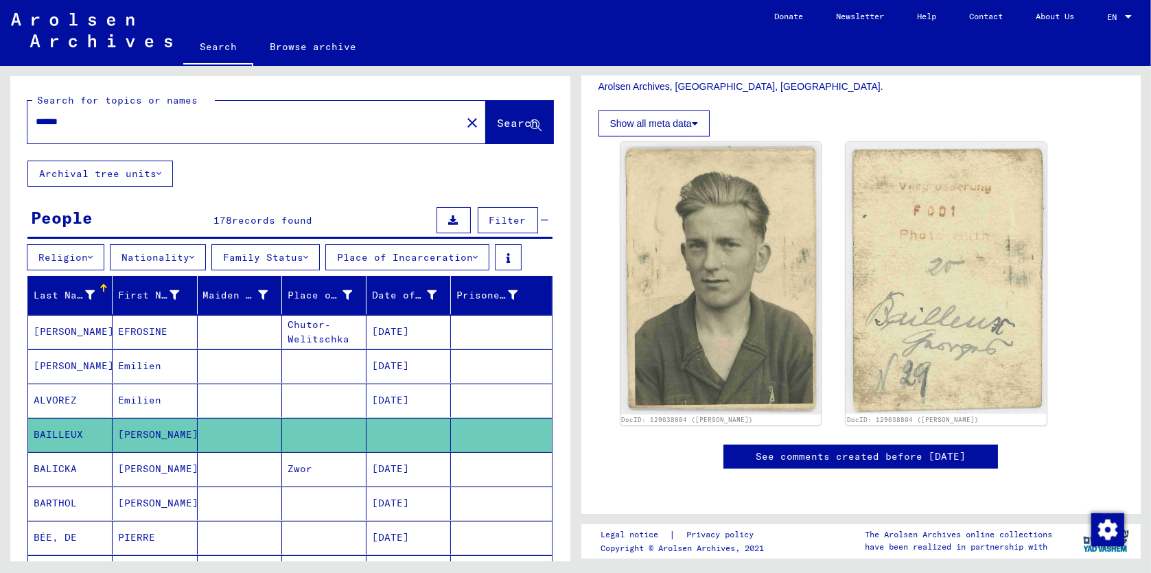
scroll to position [687, 0]
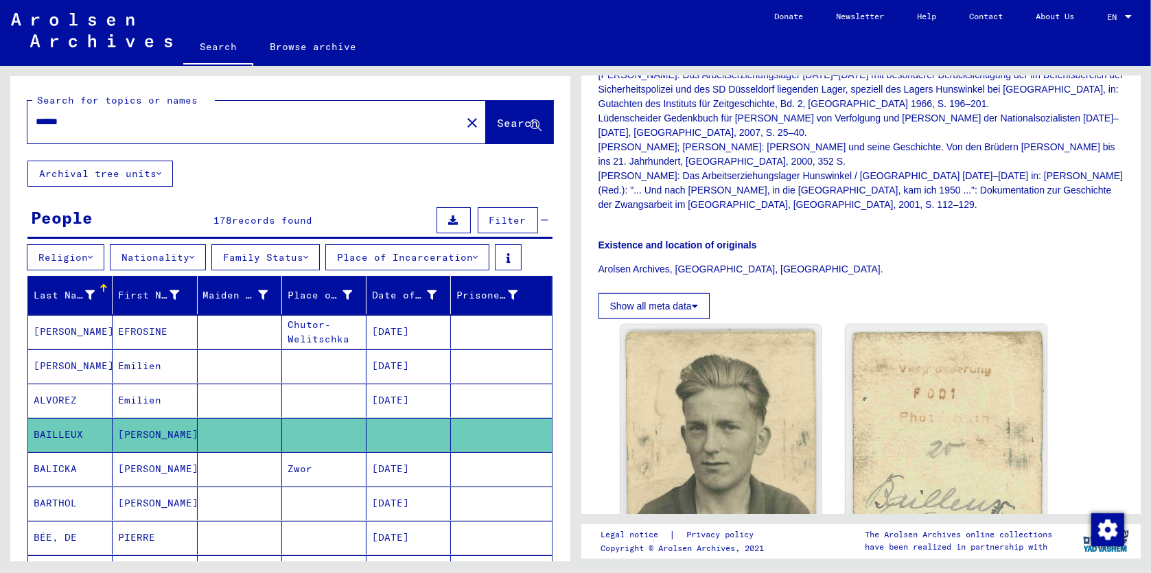
click at [56, 468] on mat-cell "BALICKA" at bounding box center [70, 469] width 84 height 34
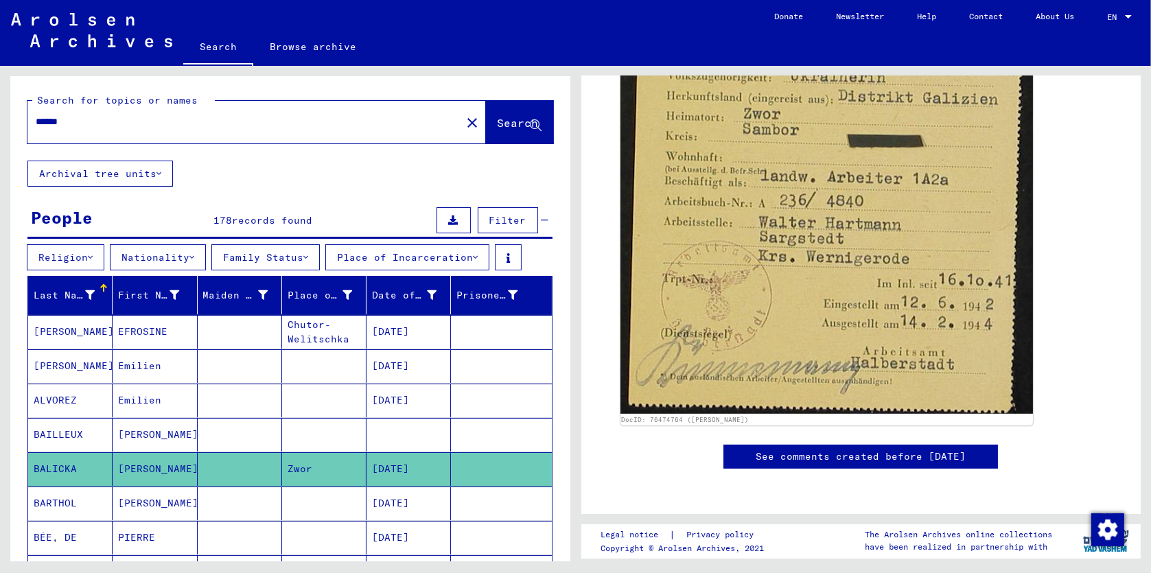
scroll to position [323, 0]
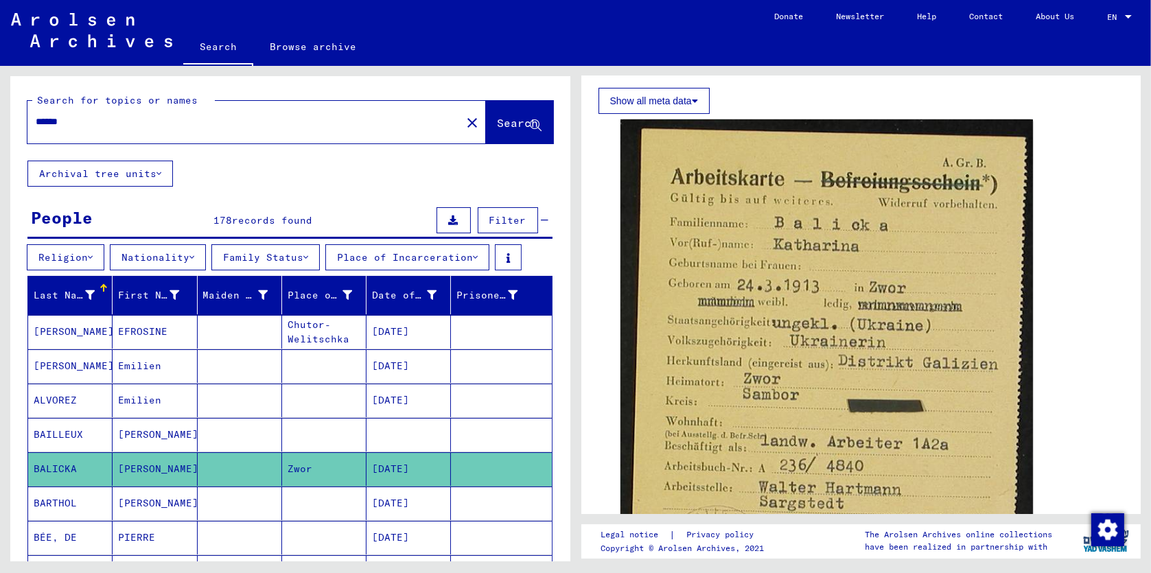
click at [60, 503] on icon at bounding box center [57, 518] width 34 height 55
click at [148, 500] on mat-cell "[PERSON_NAME]" at bounding box center [155, 504] width 84 height 34
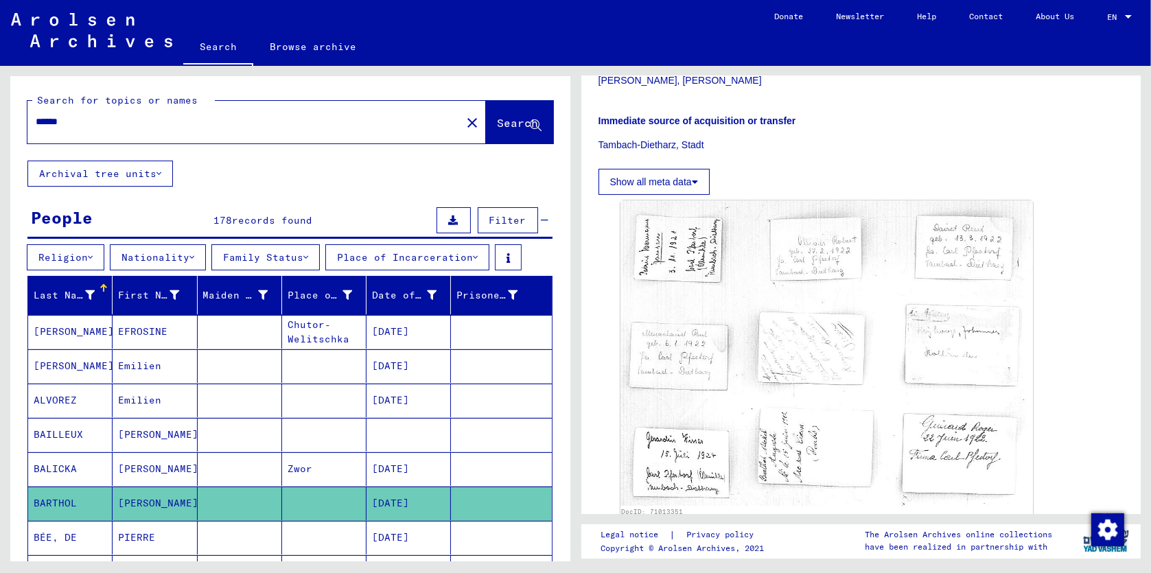
scroll to position [687, 0]
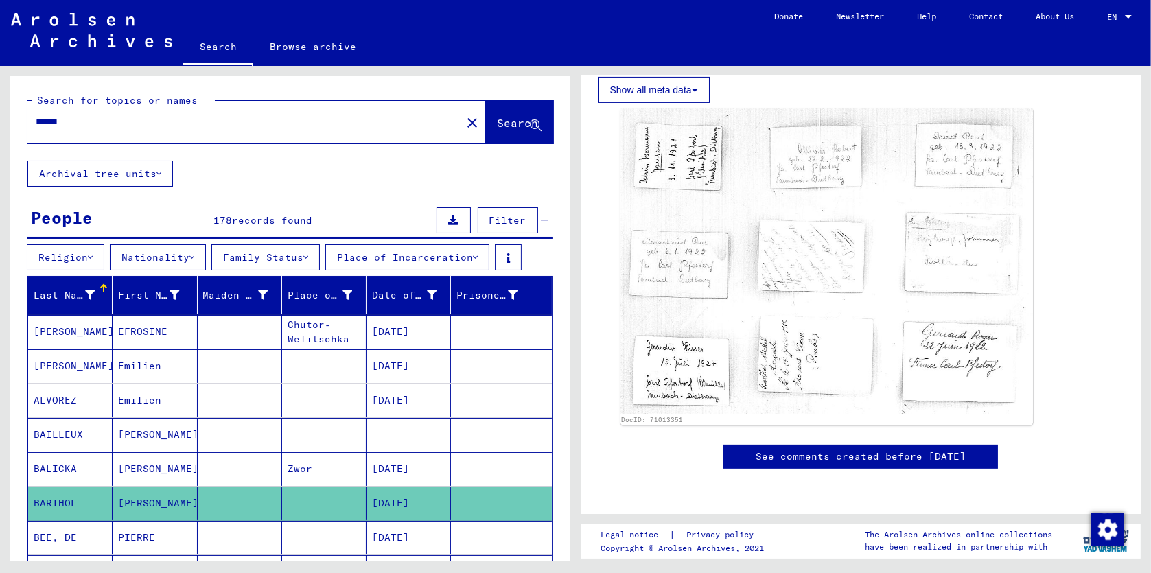
click at [136, 535] on mat-cell "PIERRE" at bounding box center [155, 538] width 84 height 34
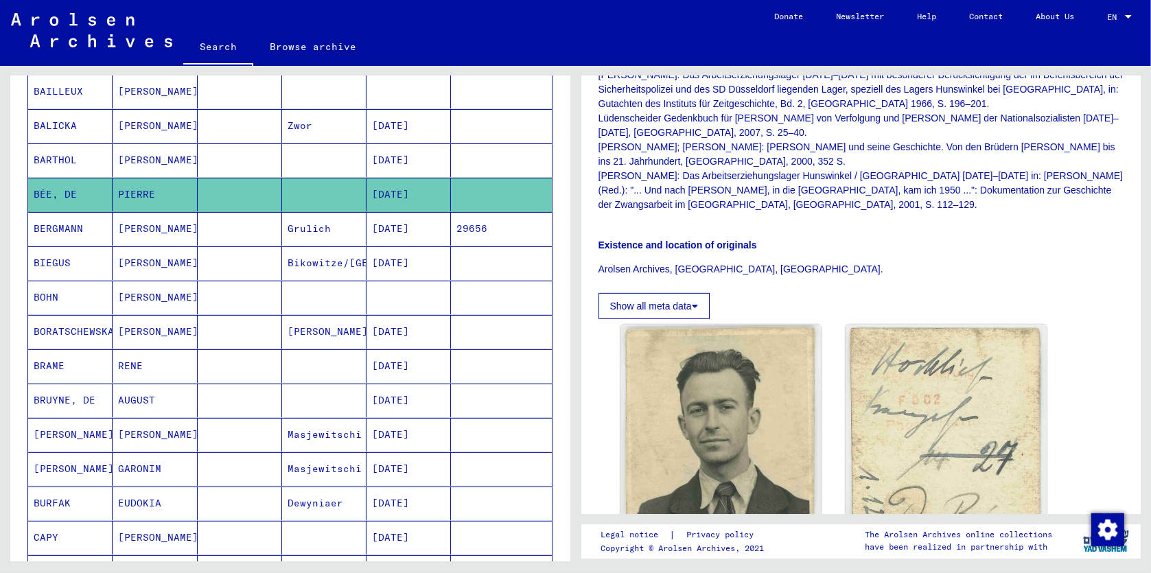
scroll to position [687, 0]
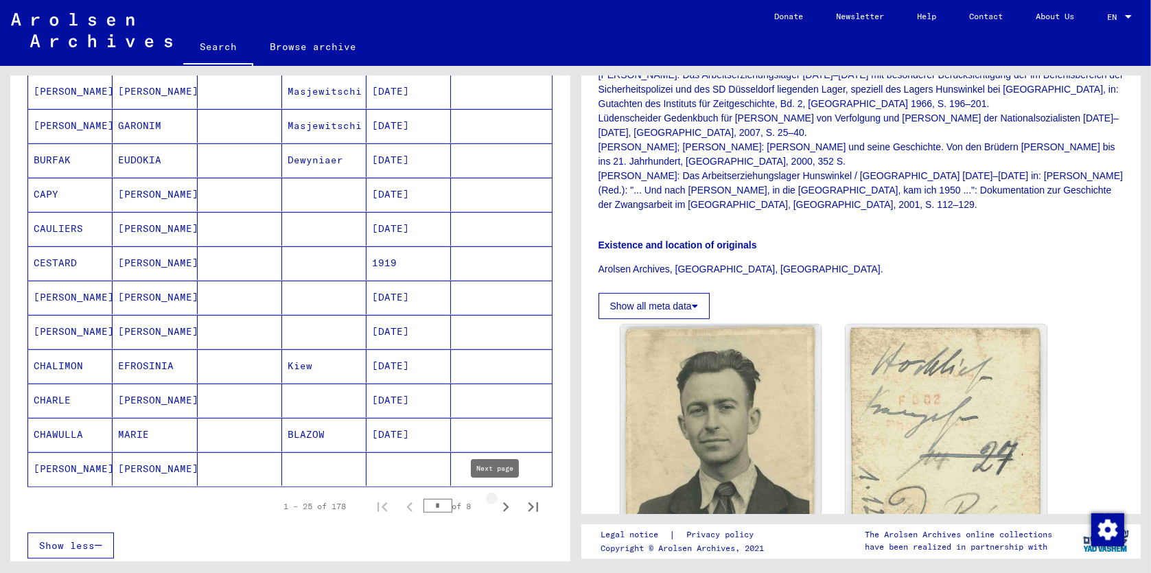
click at [496, 501] on icon "Next page" at bounding box center [505, 507] width 19 height 19
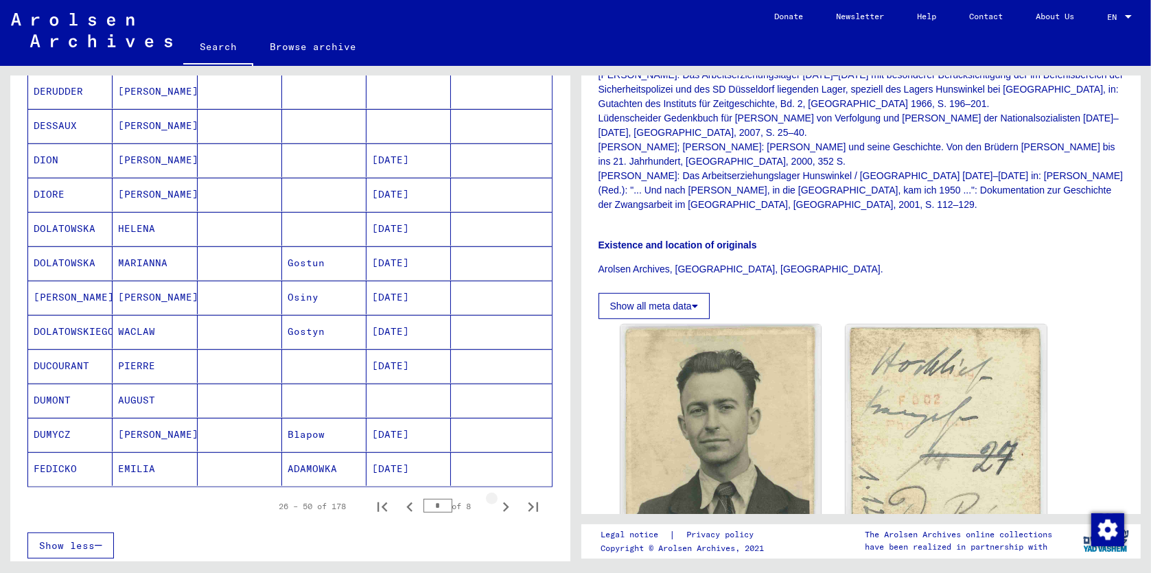
click at [496, 501] on icon "Next page" at bounding box center [505, 507] width 19 height 19
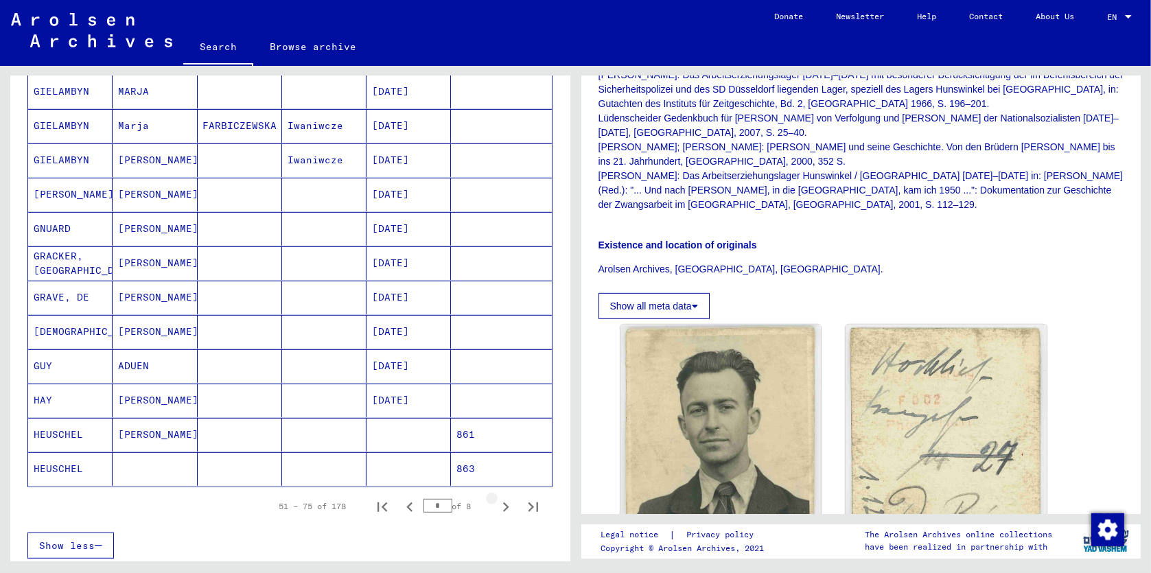
click at [496, 501] on icon "Next page" at bounding box center [505, 507] width 19 height 19
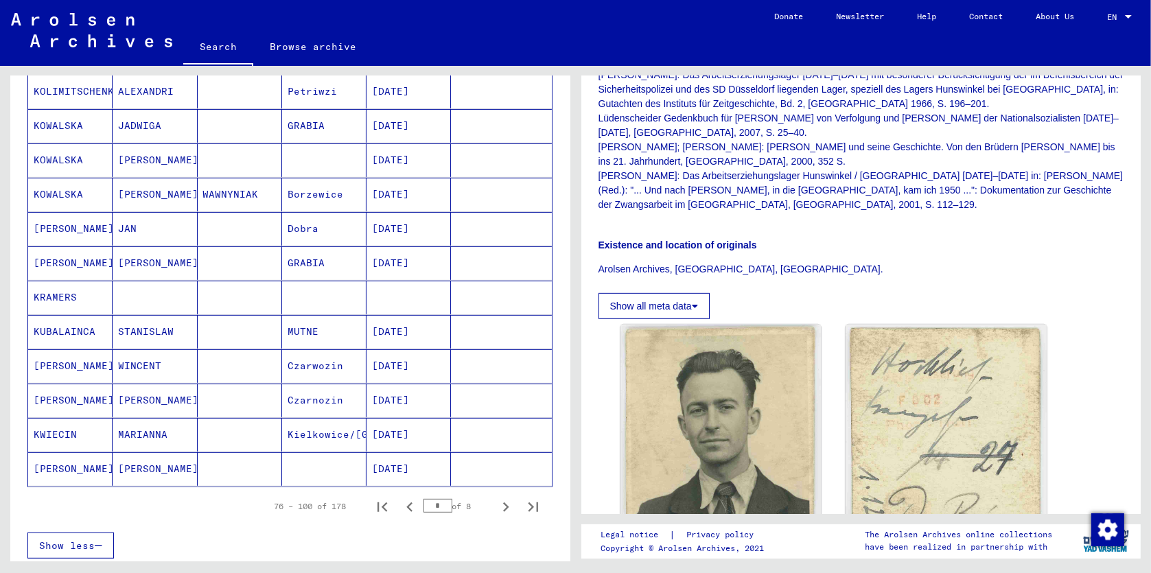
click at [496, 501] on icon "Next page" at bounding box center [505, 507] width 19 height 19
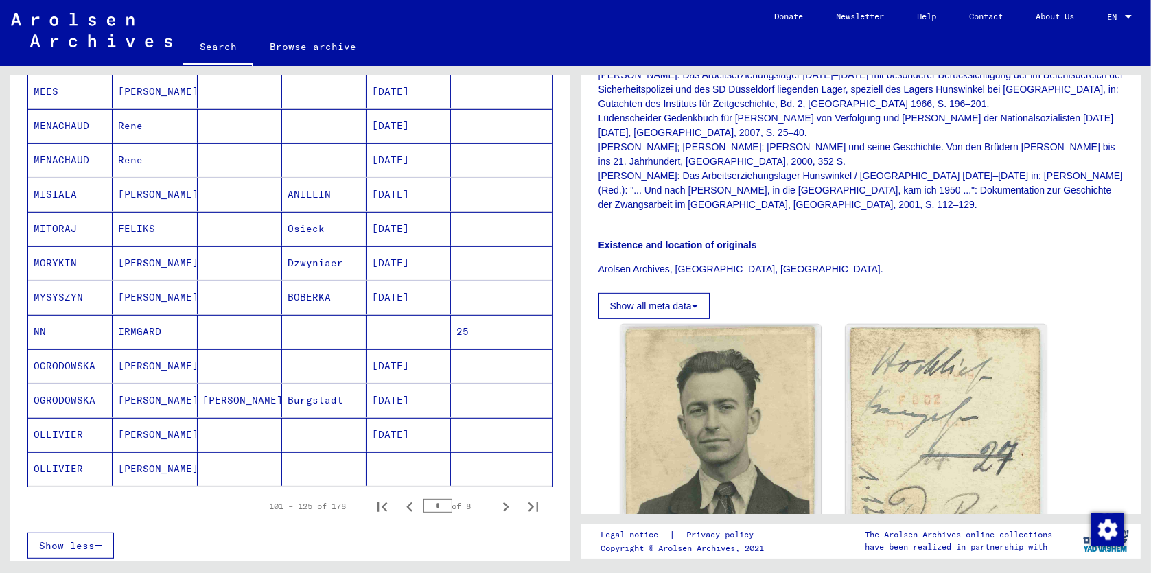
scroll to position [343, 0]
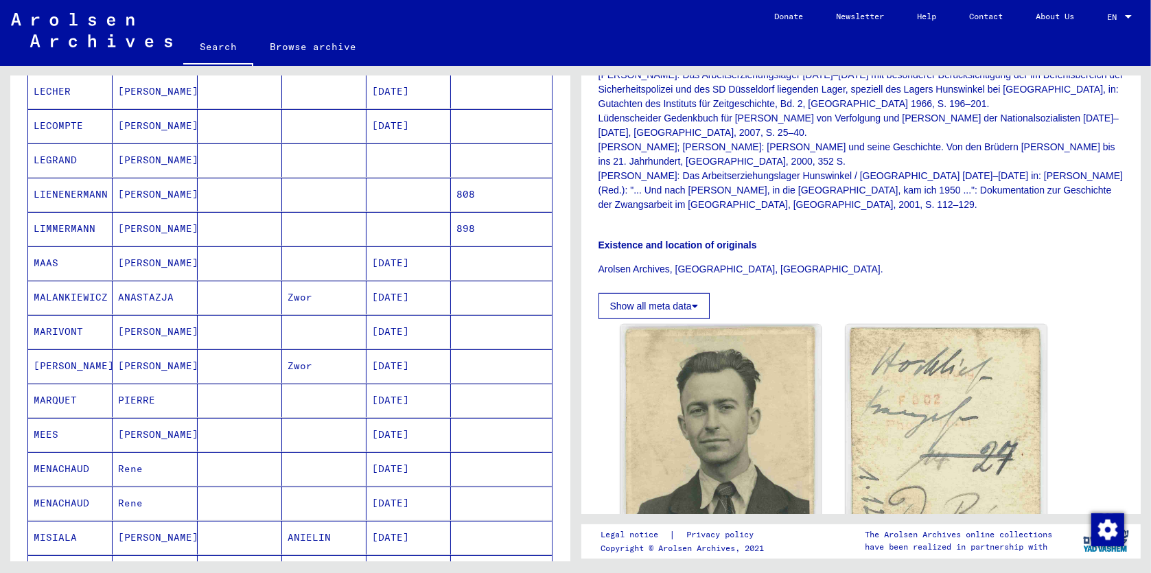
click at [80, 296] on mat-cell "MALANKIEWICZ" at bounding box center [70, 298] width 84 height 34
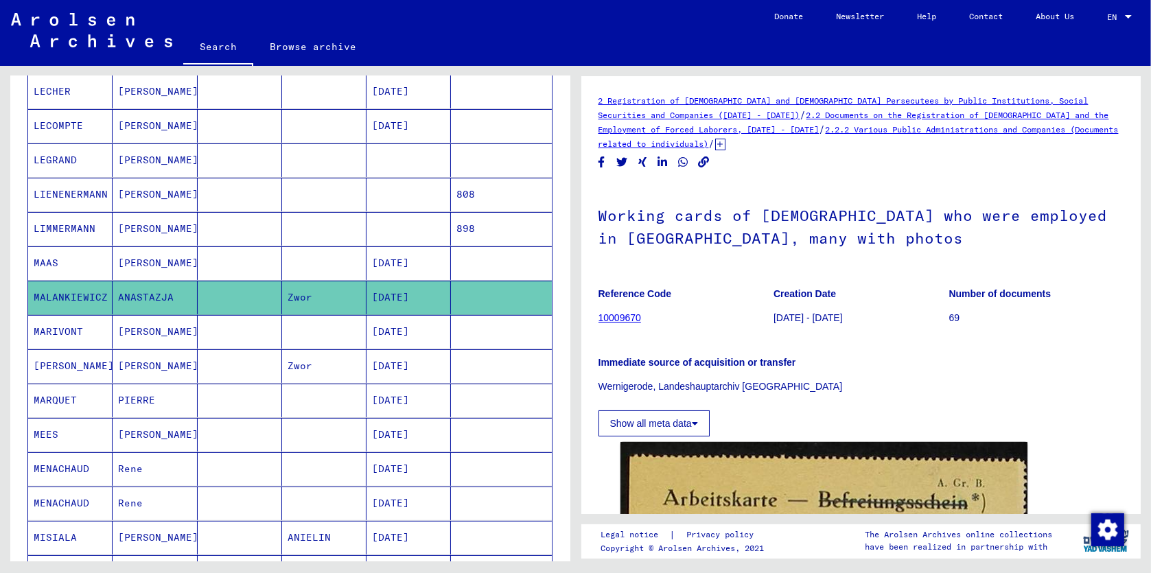
scroll to position [343, 0]
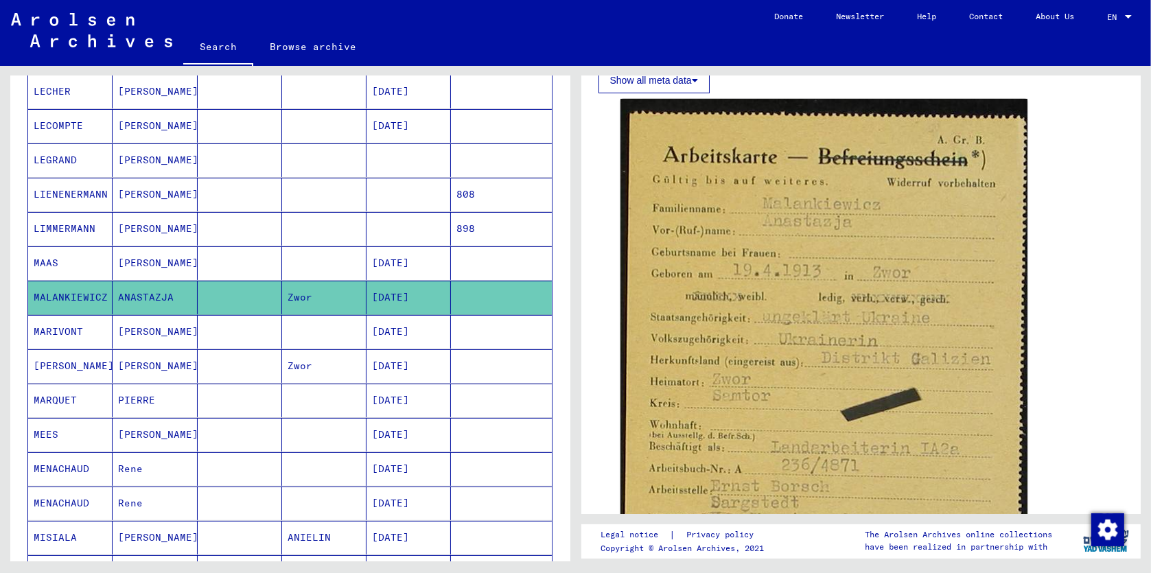
click at [73, 365] on mat-cell "[PERSON_NAME]" at bounding box center [70, 366] width 84 height 34
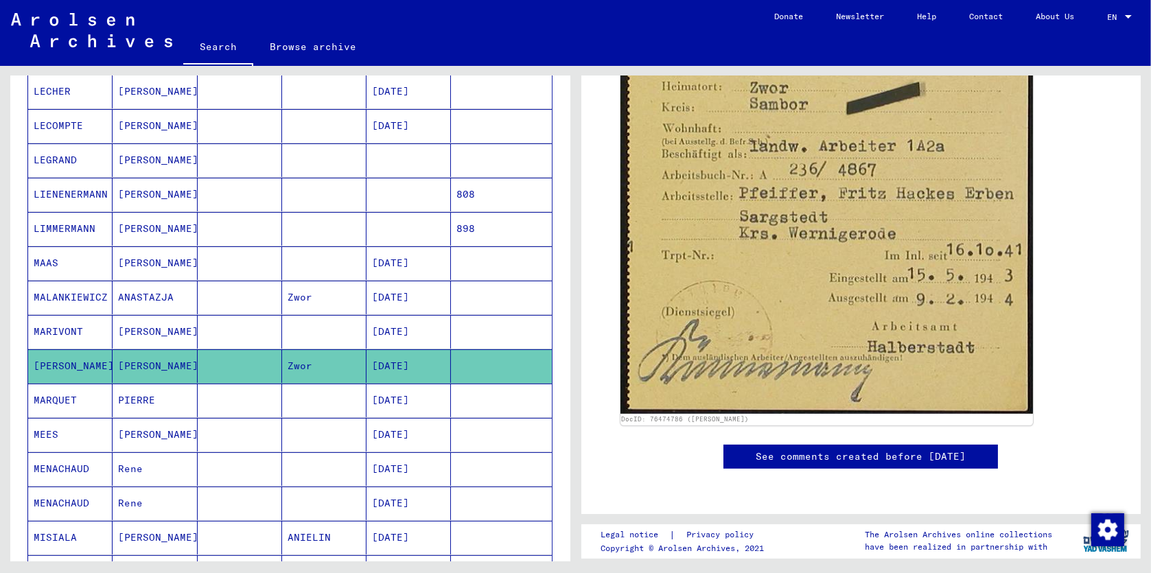
scroll to position [687, 0]
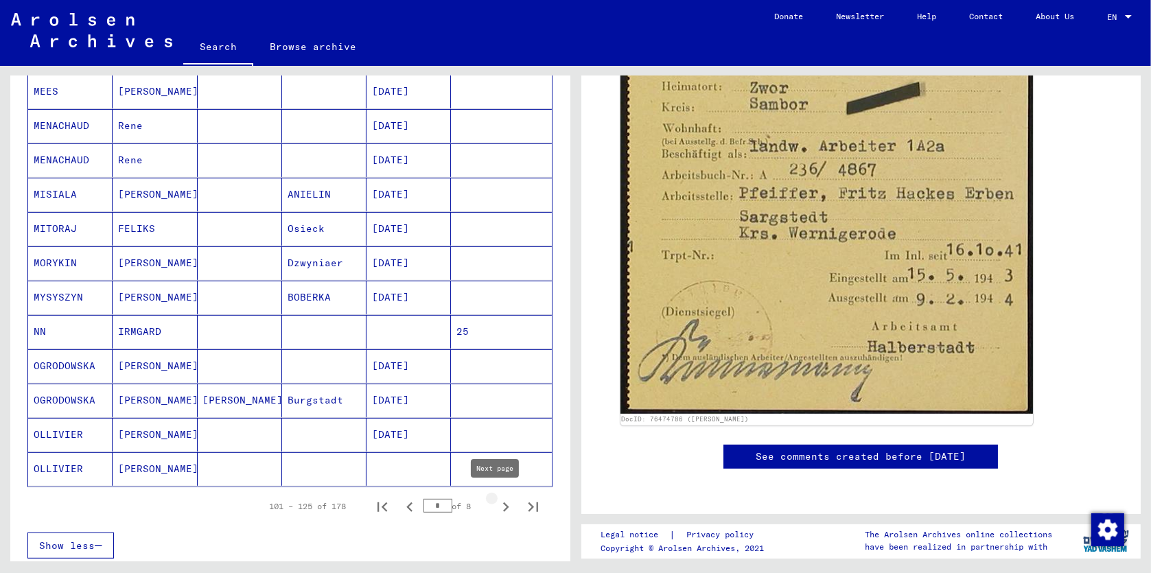
click at [496, 502] on icon "Next page" at bounding box center [505, 507] width 19 height 19
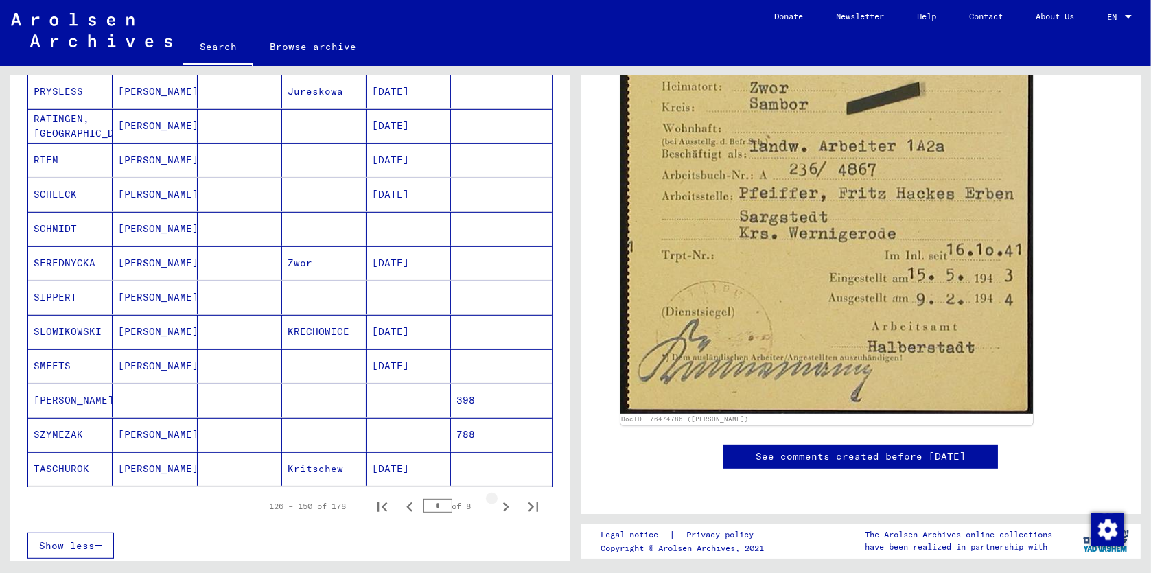
click at [496, 502] on icon "Next page" at bounding box center [505, 507] width 19 height 19
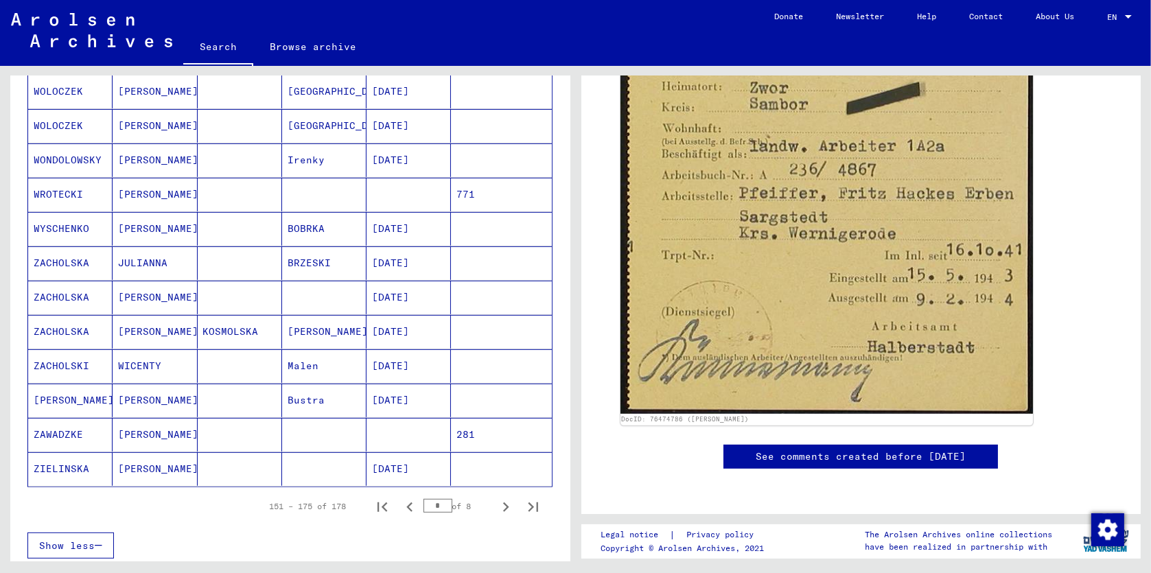
click at [85, 466] on mat-cell "ZIELINSKA" at bounding box center [70, 469] width 84 height 34
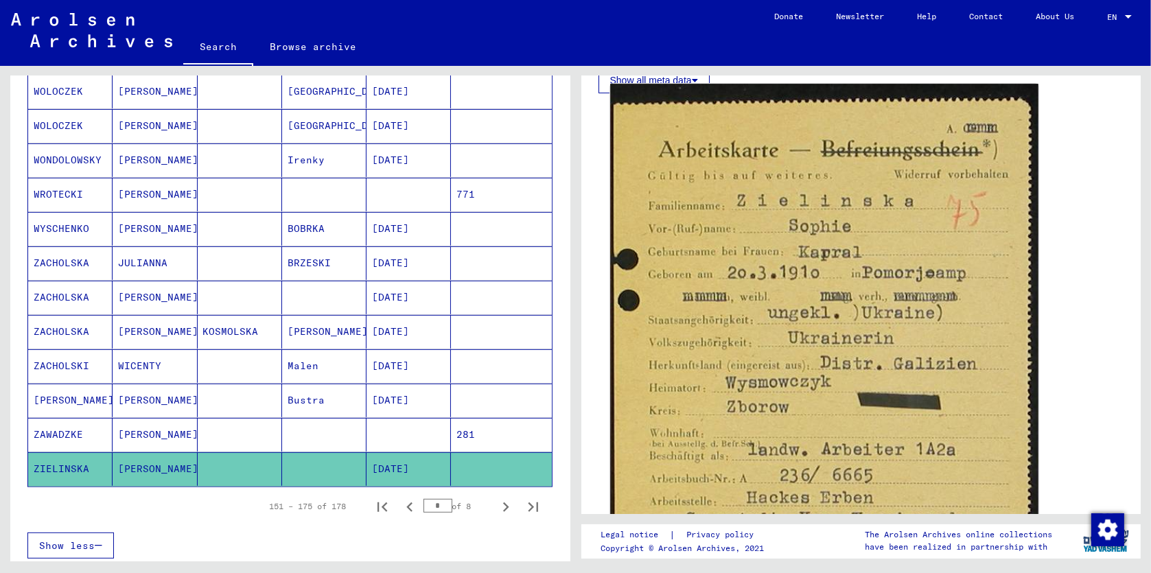
scroll to position [687, 0]
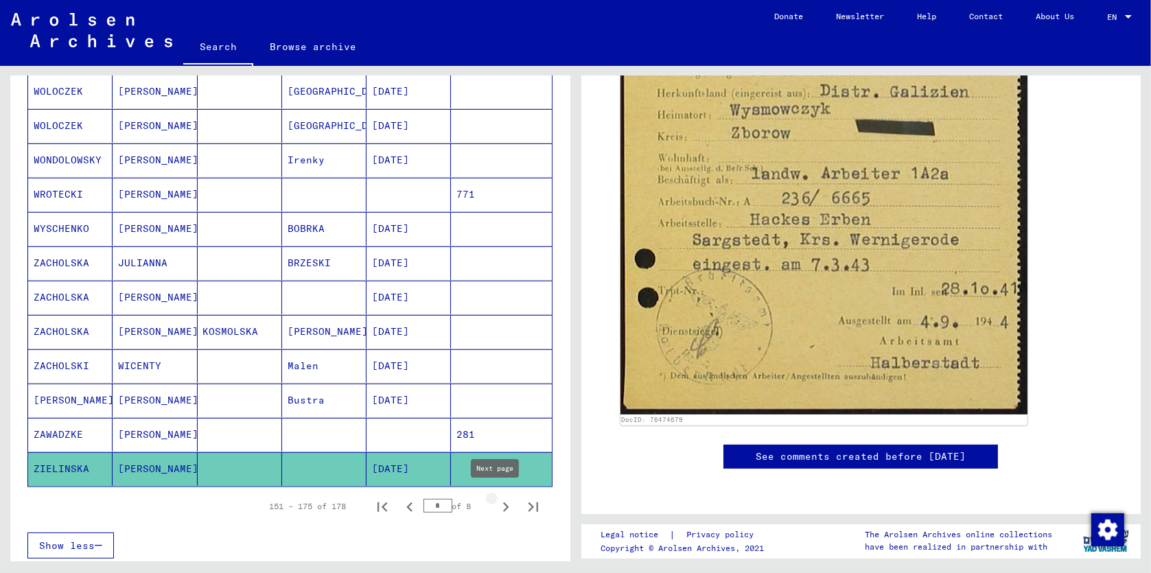
click at [503, 503] on icon "Next page" at bounding box center [506, 508] width 6 height 10
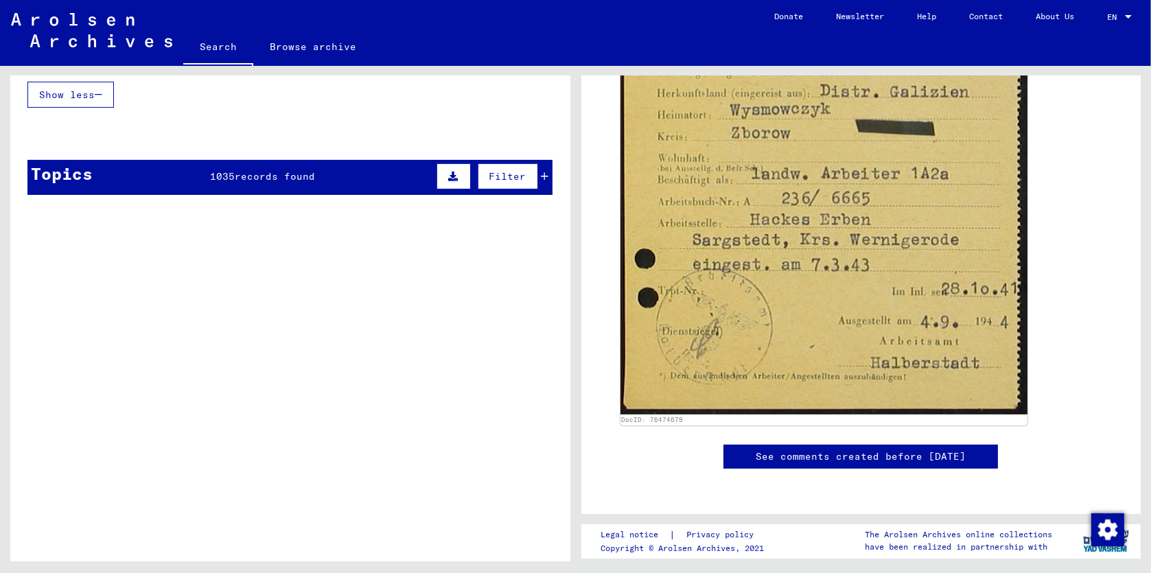
scroll to position [39, 0]
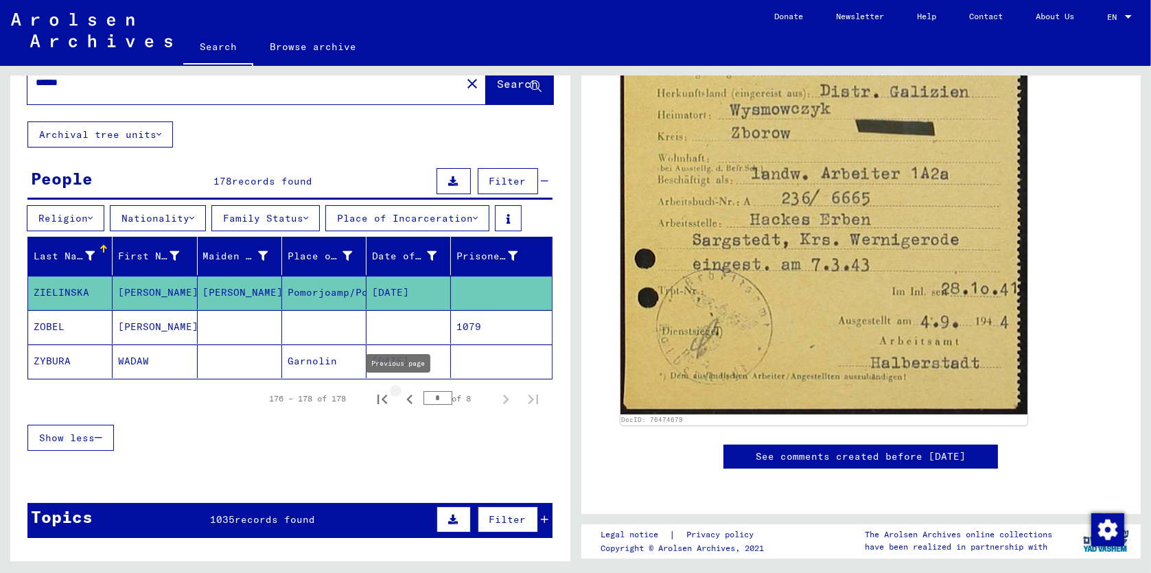
click at [406, 395] on icon "Previous page" at bounding box center [409, 400] width 6 height 10
type input "*"
